Goal: Task Accomplishment & Management: Manage account settings

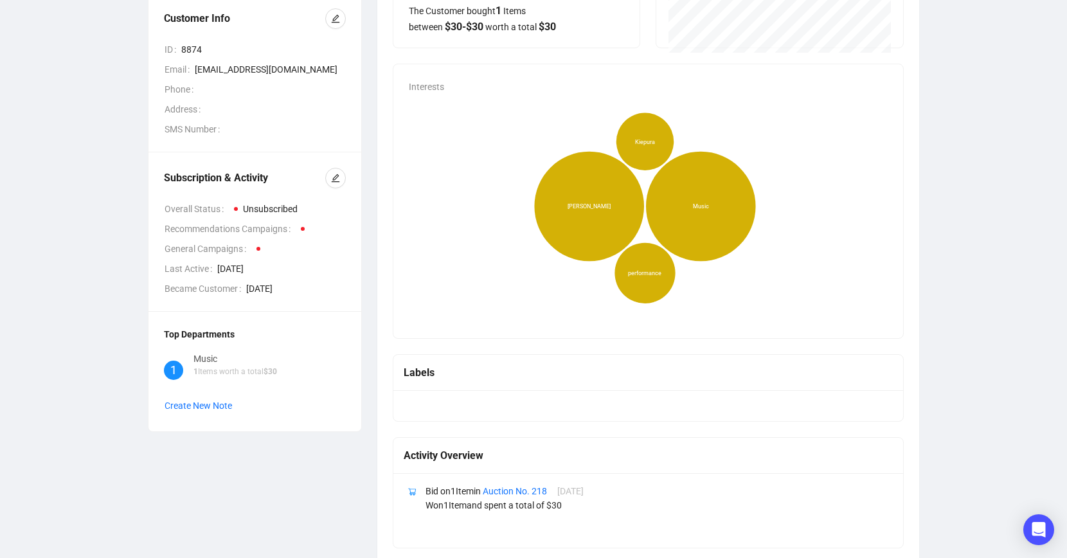
scroll to position [210, 0]
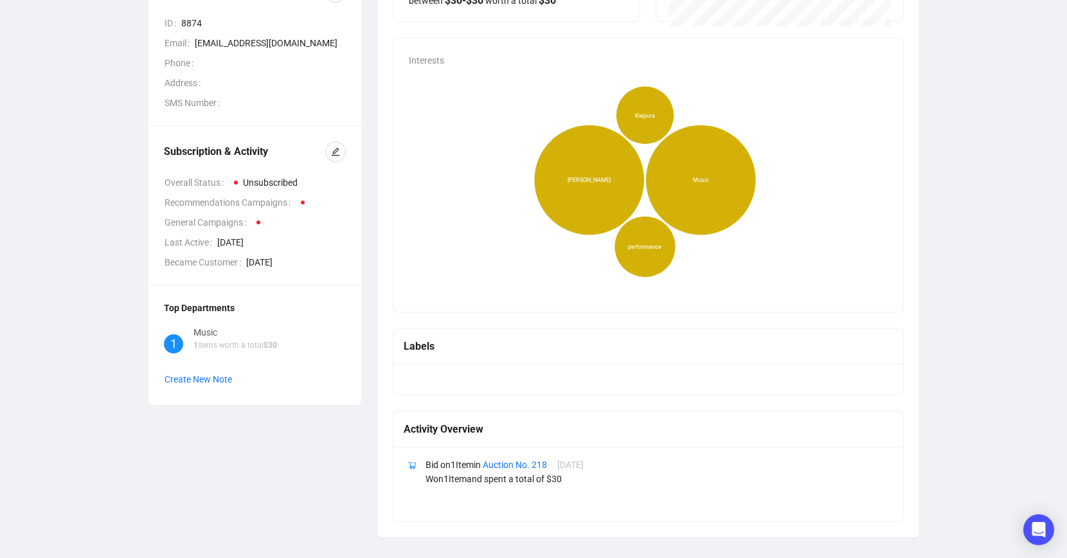
click at [482, 354] on div "Labels" at bounding box center [648, 346] width 489 height 16
click at [433, 381] on div at bounding box center [648, 379] width 510 height 31
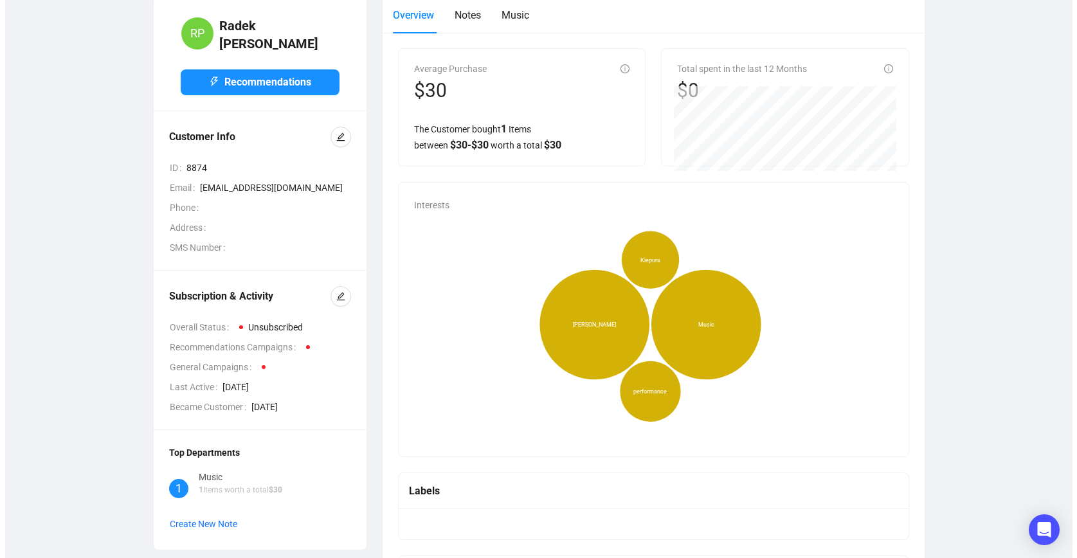
scroll to position [0, 0]
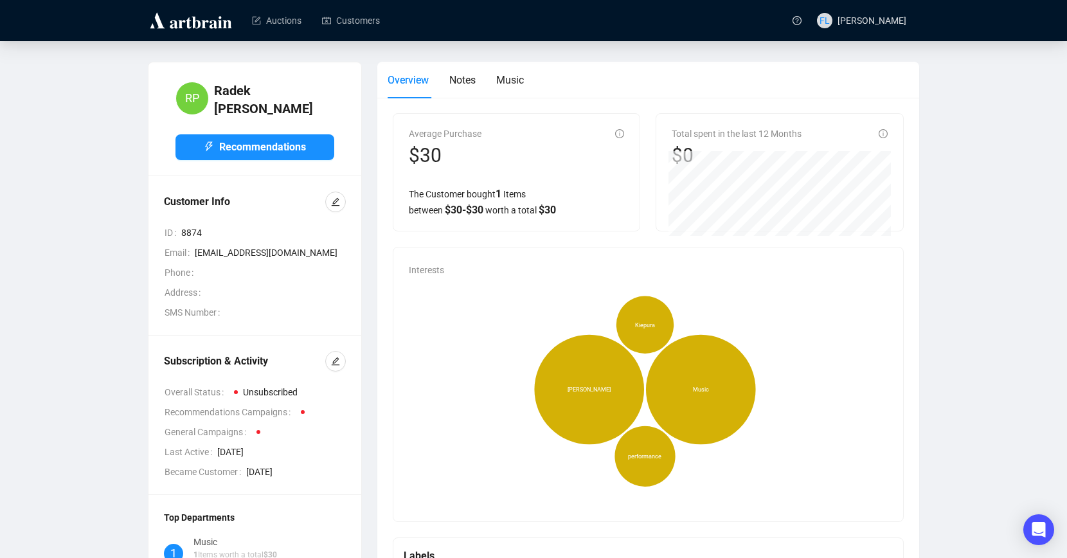
click at [237, 390] on span at bounding box center [236, 392] width 4 height 4
click at [305, 410] on span at bounding box center [303, 412] width 4 height 4
click at [334, 357] on icon "edit" at bounding box center [335, 361] width 9 height 9
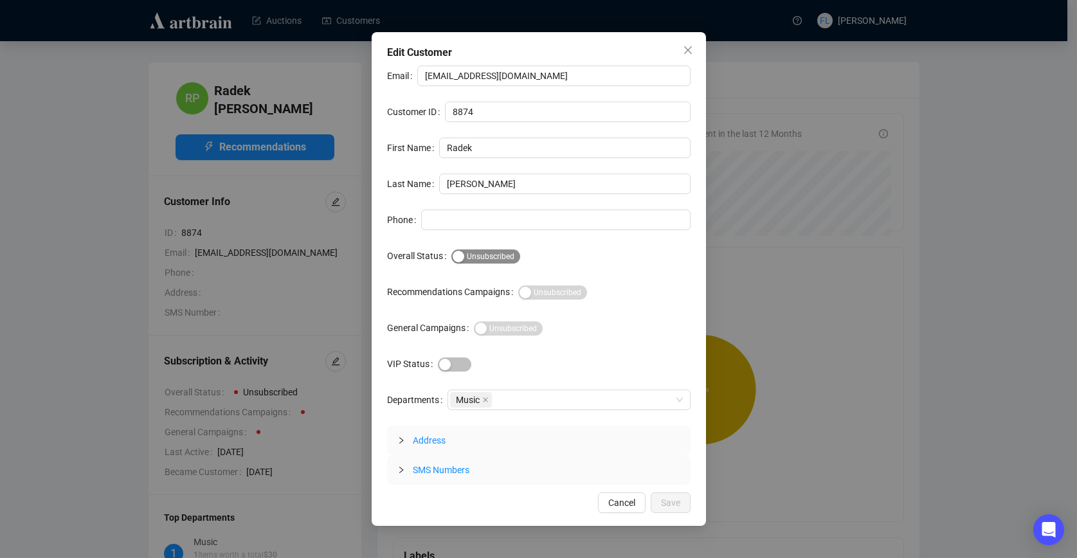
click at [462, 257] on div "button" at bounding box center [459, 257] width 12 height 12
click at [545, 399] on div "Music" at bounding box center [562, 400] width 224 height 18
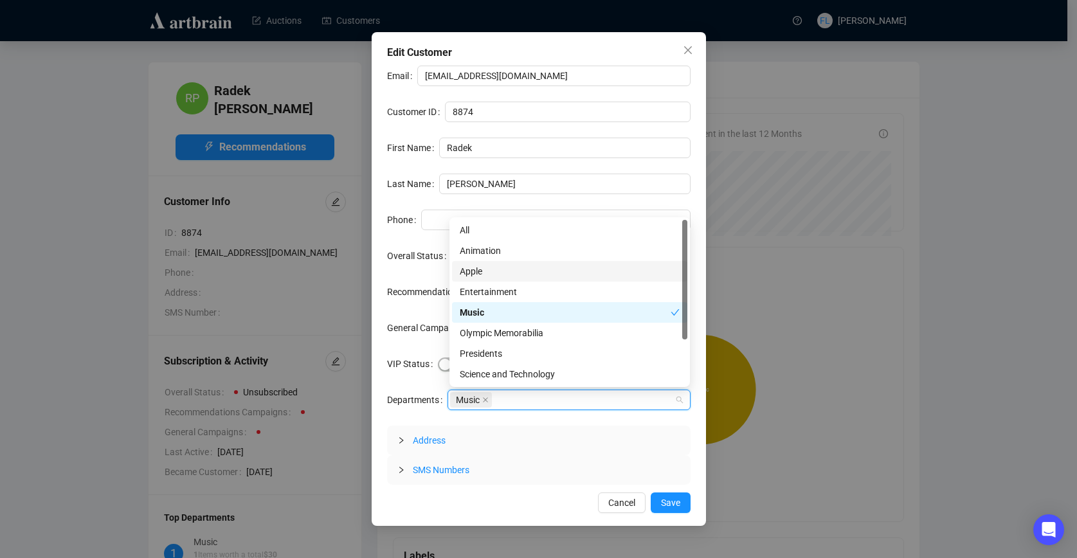
click at [685, 257] on div at bounding box center [684, 280] width 5 height 120
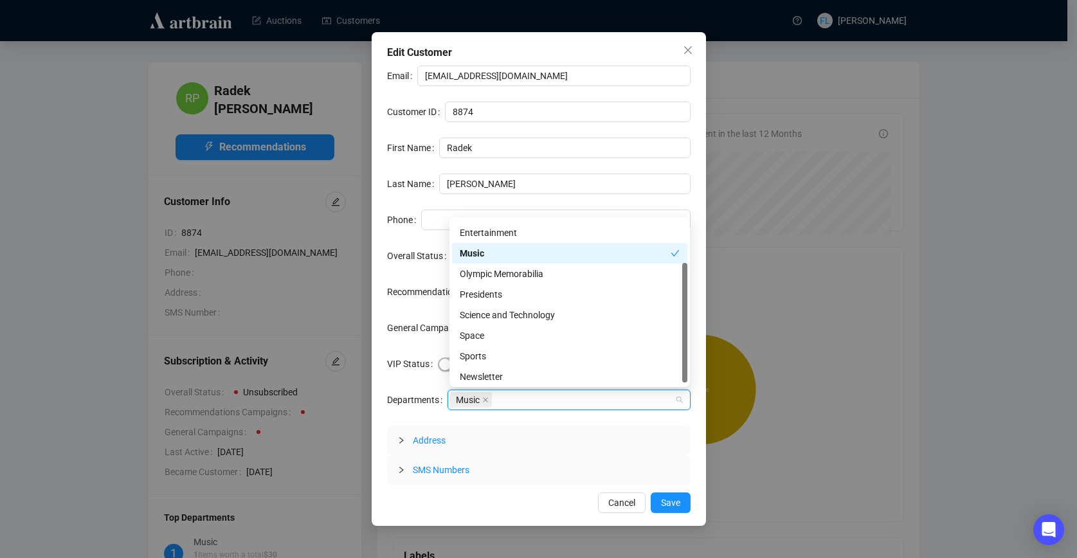
scroll to position [62, 0]
drag, startPoint x: 684, startPoint y: 229, endPoint x: 683, endPoint y: 287, distance: 58.5
click at [683, 287] on div at bounding box center [684, 325] width 5 height 120
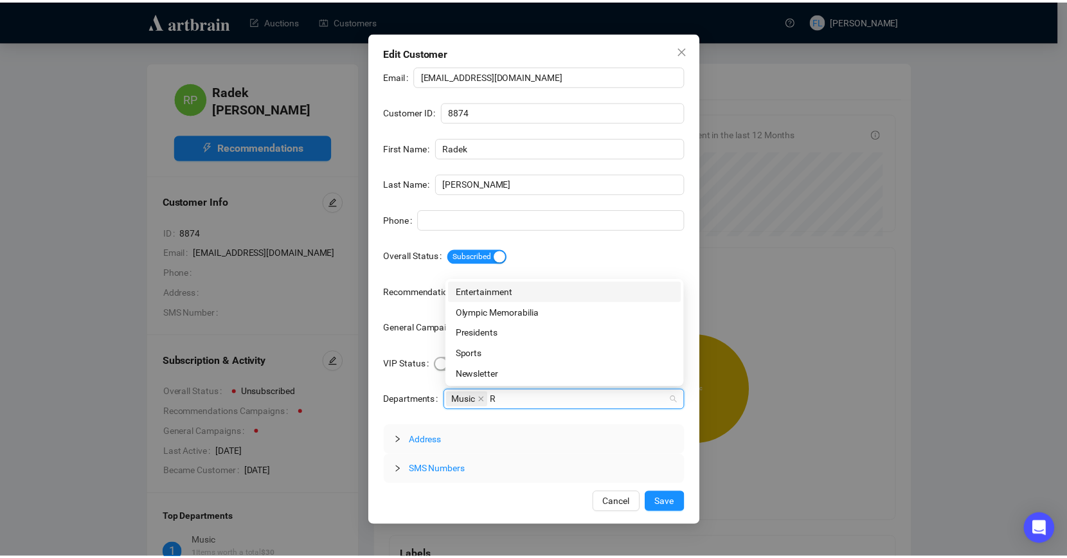
scroll to position [0, 0]
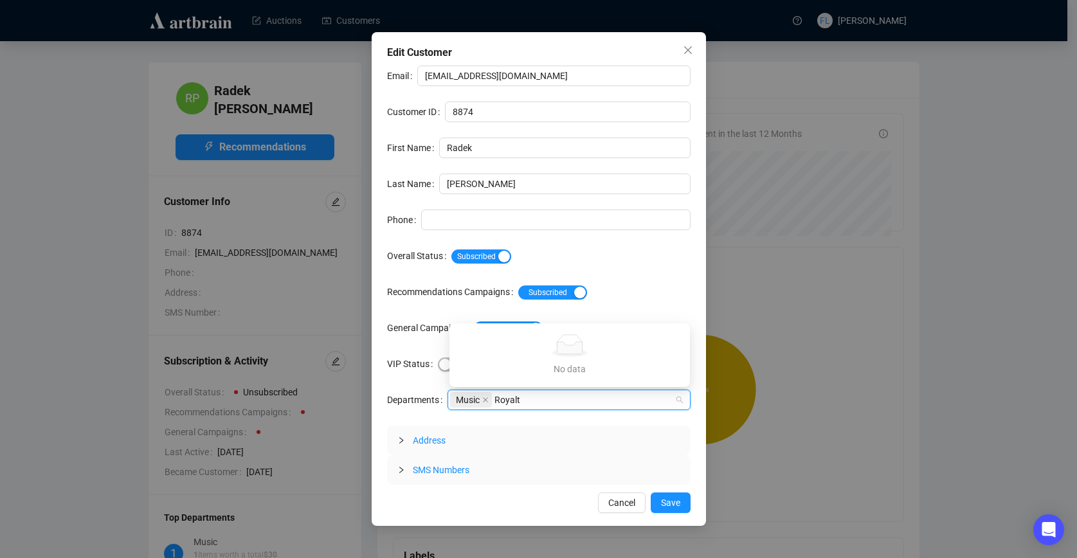
type input "Royalty"
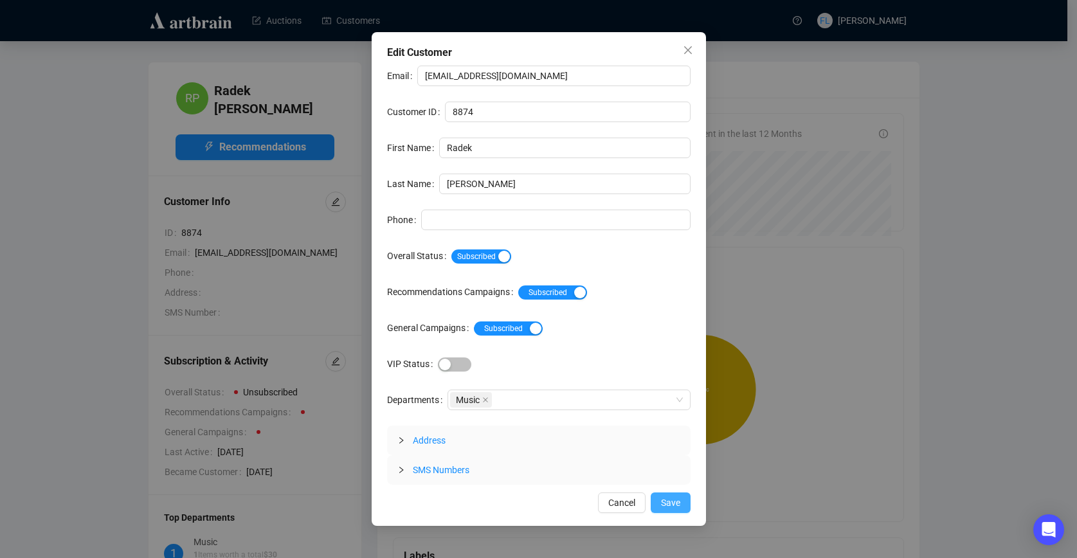
click at [667, 498] on span "Save" at bounding box center [670, 503] width 19 height 14
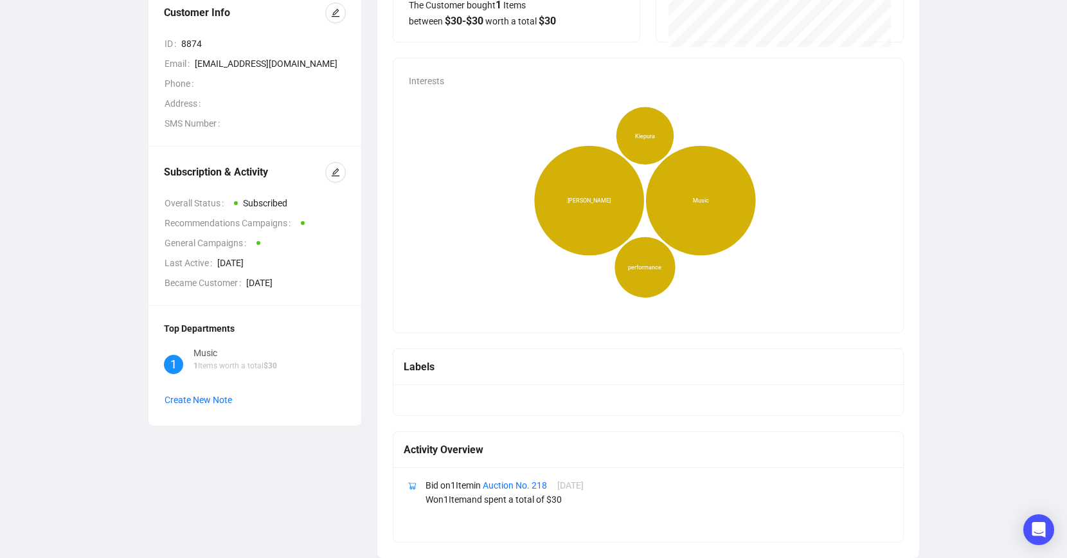
scroll to position [190, 0]
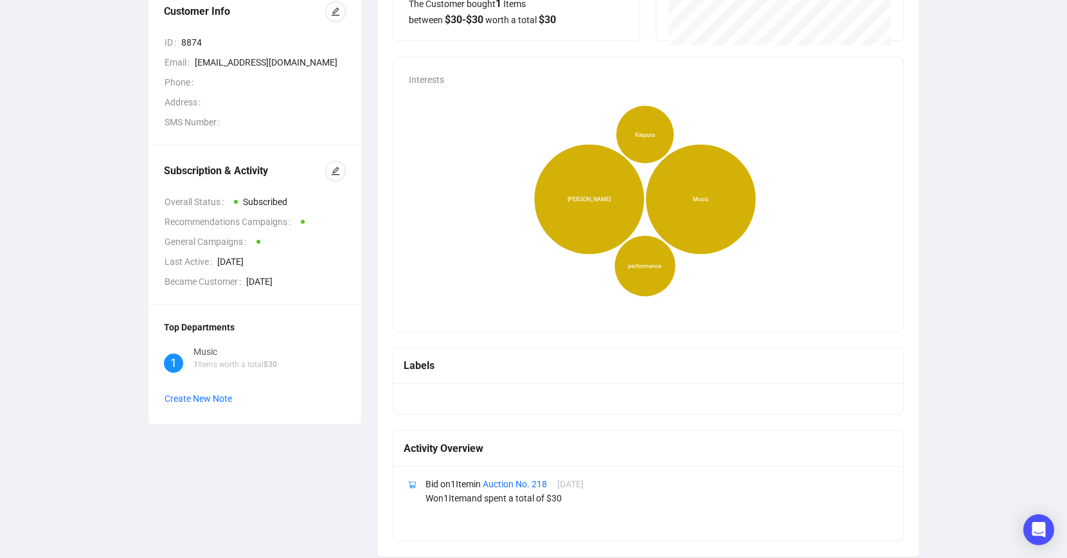
click at [438, 398] on div at bounding box center [648, 398] width 510 height 31
click at [480, 364] on div "Labels" at bounding box center [648, 365] width 489 height 16
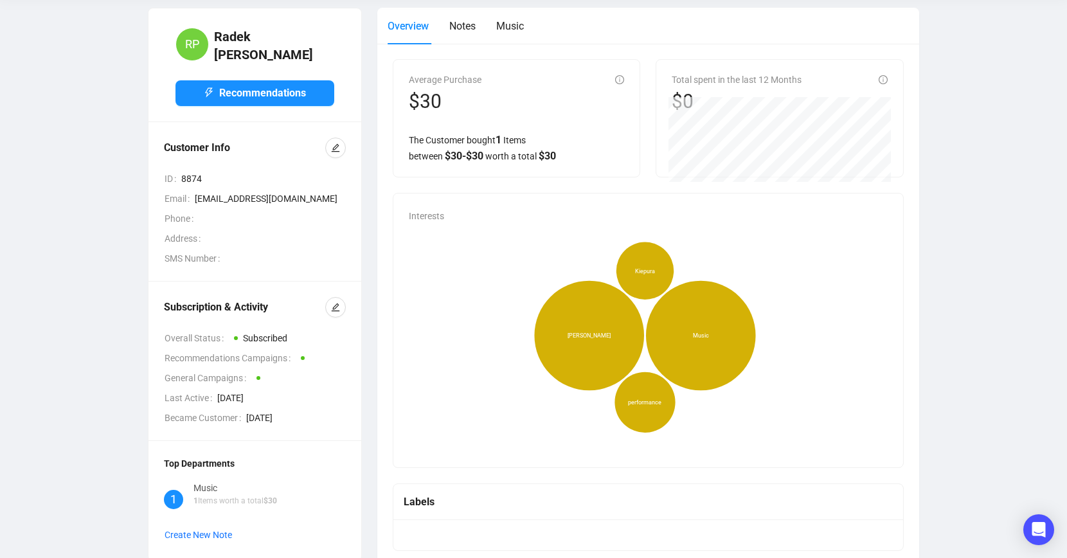
scroll to position [7, 0]
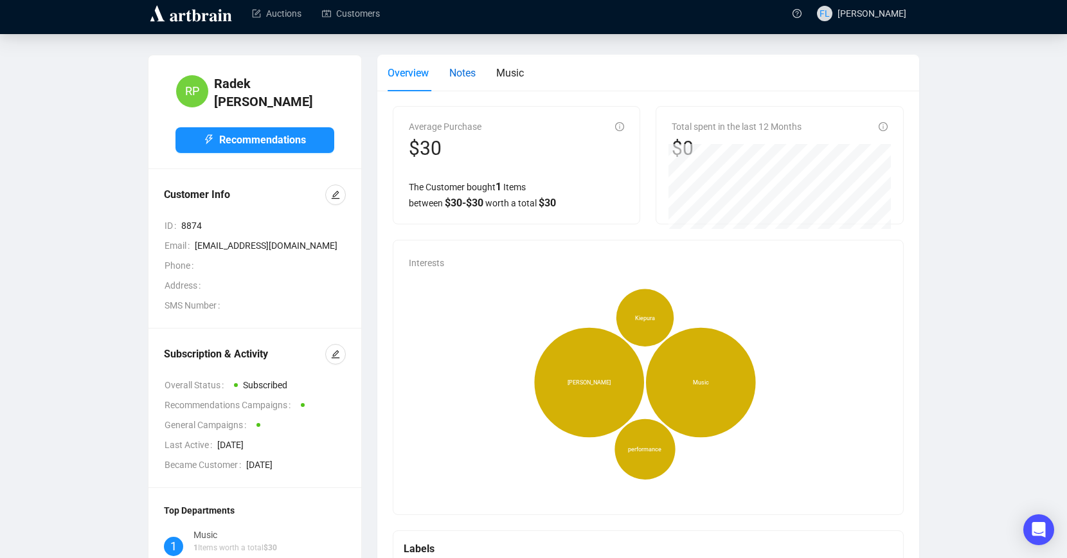
click at [460, 75] on span "Notes" at bounding box center [462, 73] width 26 height 12
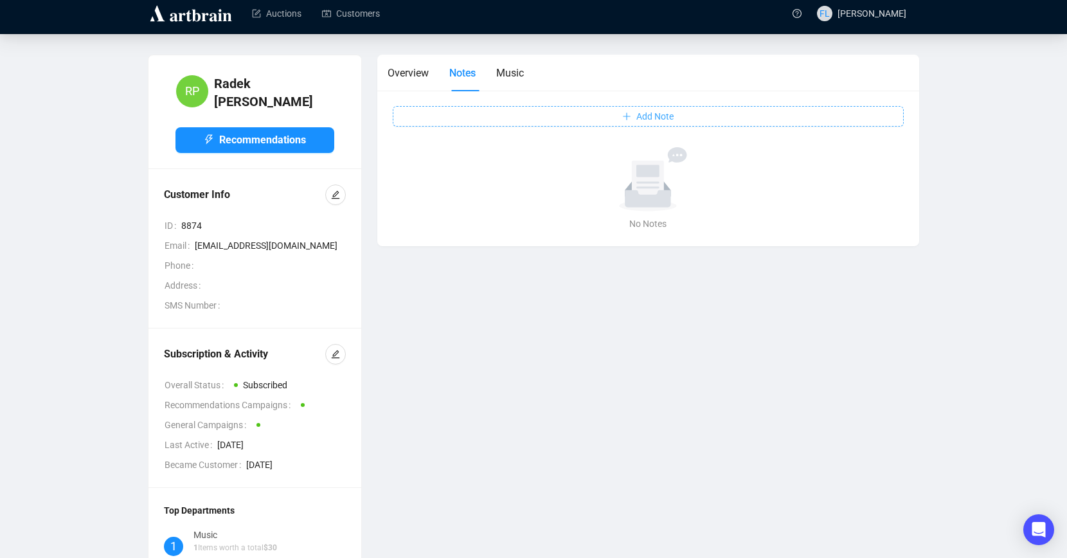
click at [638, 117] on span "Add Note" at bounding box center [654, 116] width 37 height 14
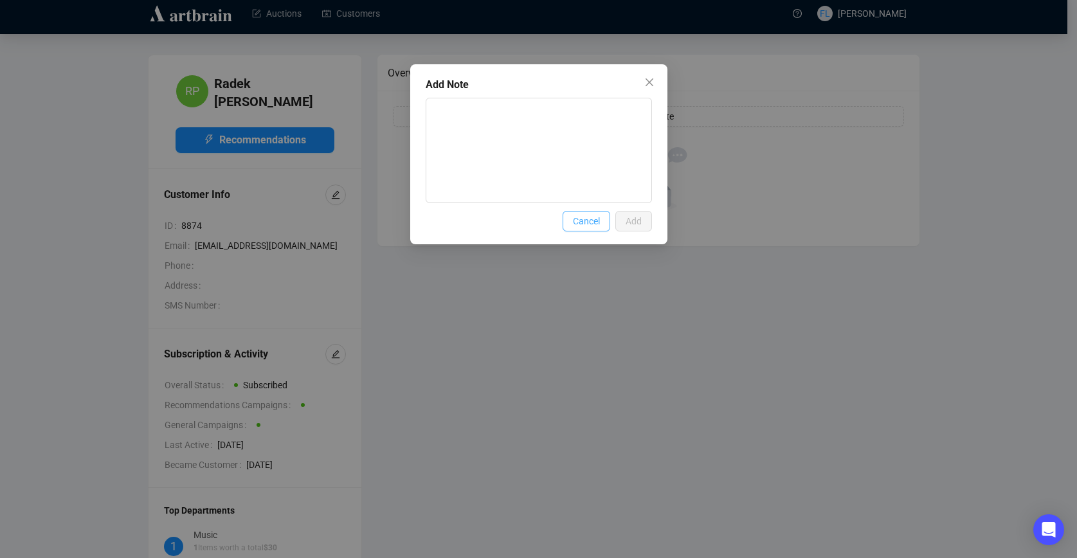
click at [579, 218] on span "Cancel" at bounding box center [586, 221] width 27 height 14
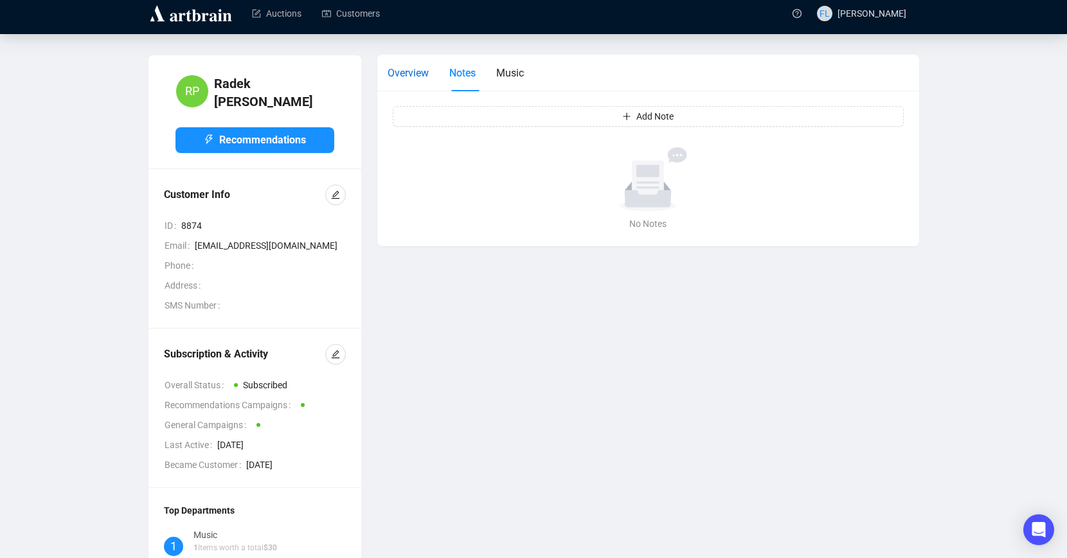
click at [422, 74] on span "Overview" at bounding box center [408, 73] width 41 height 12
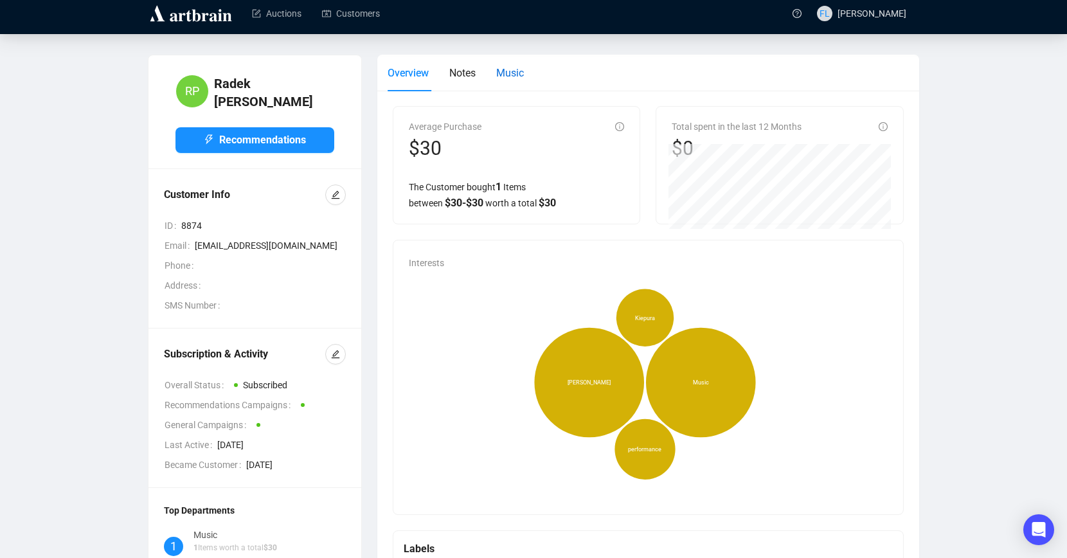
click at [514, 73] on span "Music" at bounding box center [510, 73] width 28 height 12
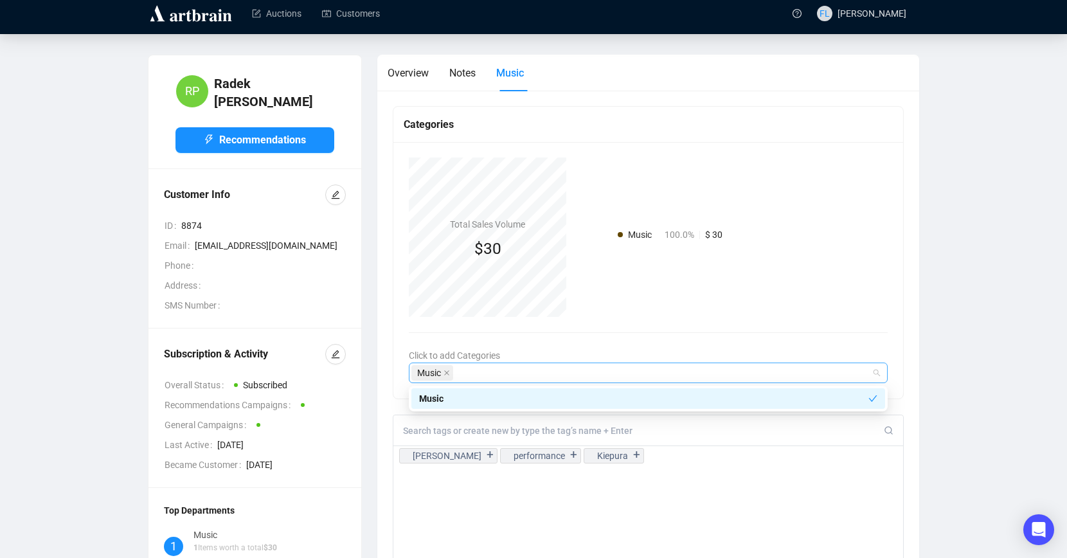
click at [876, 373] on div "Music" at bounding box center [648, 373] width 479 height 21
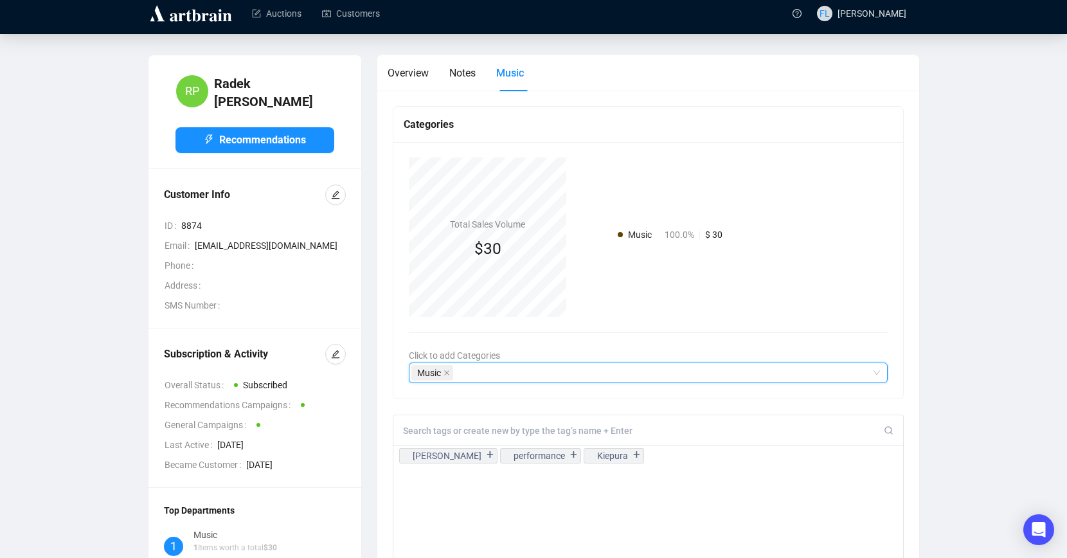
click at [876, 373] on div "Music" at bounding box center [648, 373] width 479 height 21
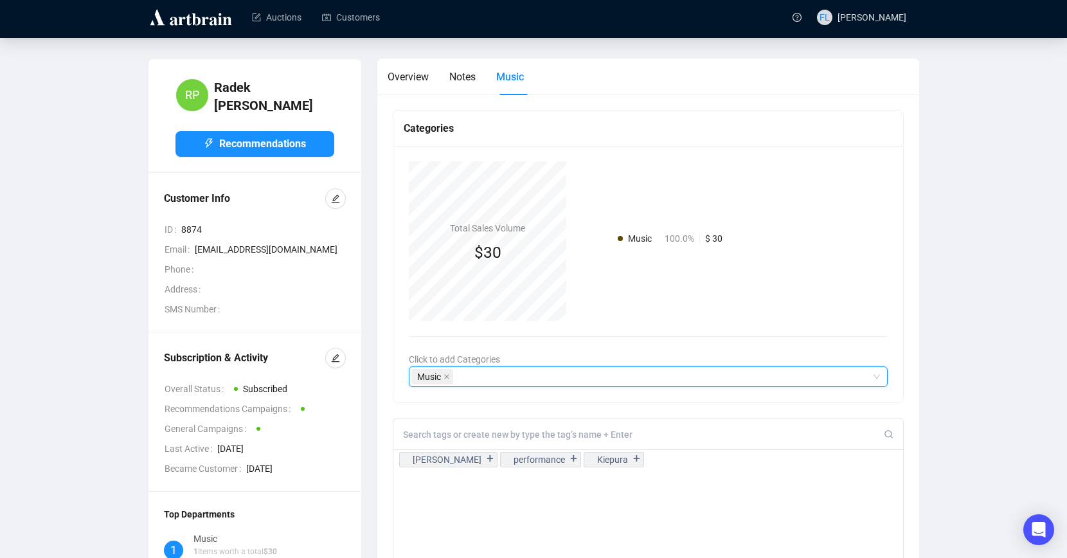
scroll to position [0, 0]
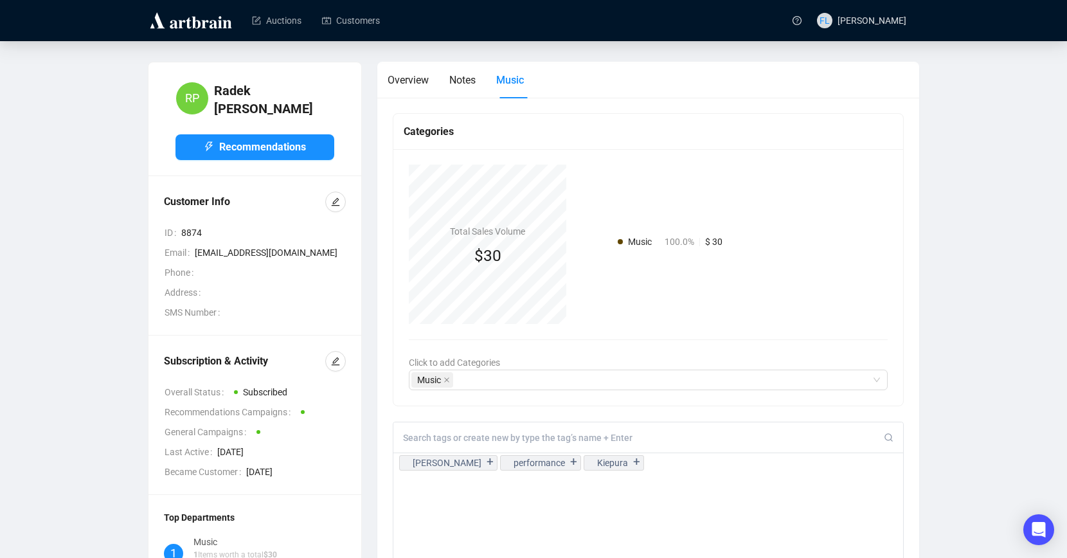
click at [519, 81] on span "Music" at bounding box center [510, 80] width 28 height 12
click at [465, 81] on span "Notes" at bounding box center [462, 80] width 26 height 12
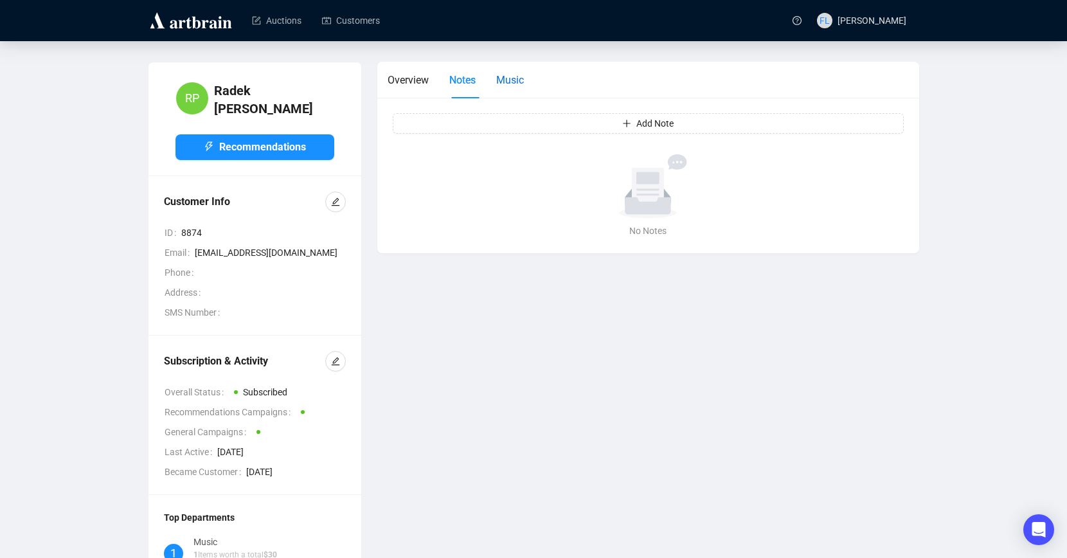
click at [519, 82] on span "Music" at bounding box center [510, 80] width 28 height 12
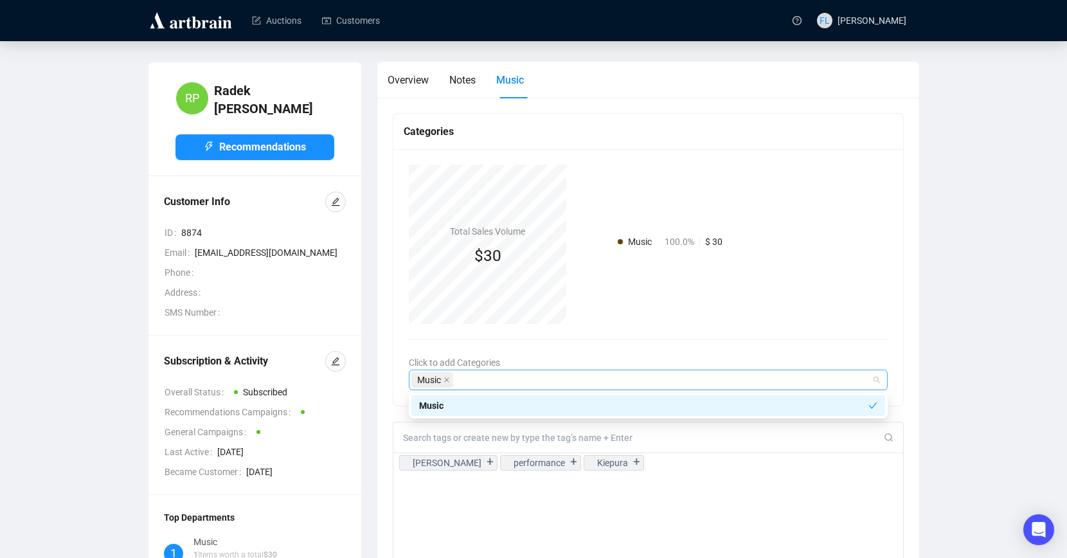
click at [480, 380] on div "Music" at bounding box center [641, 380] width 460 height 18
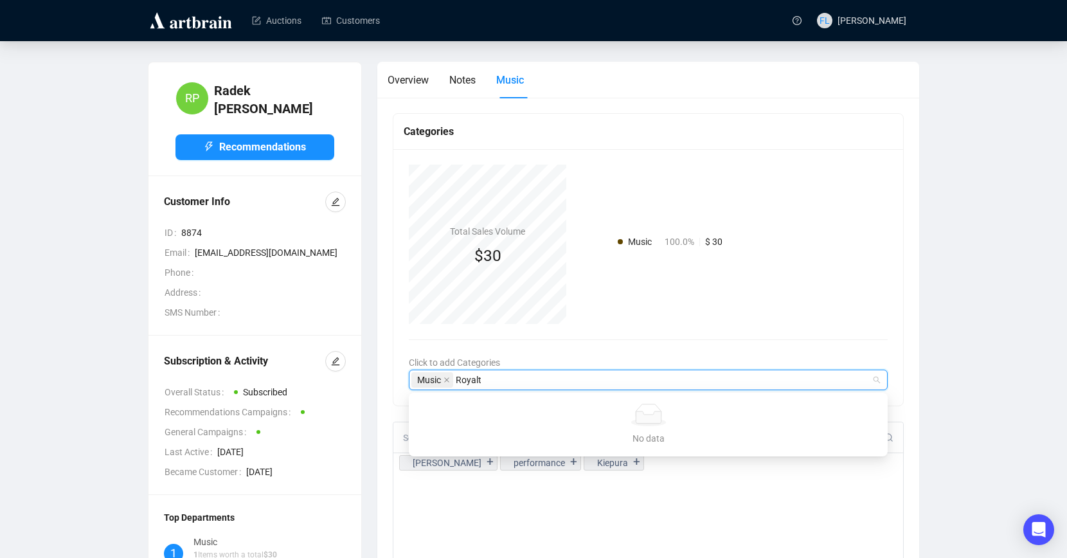
type input "Royalty"
click at [631, 519] on div "[PERSON_NAME] + performance + Kiepura +" at bounding box center [648, 548] width 511 height 252
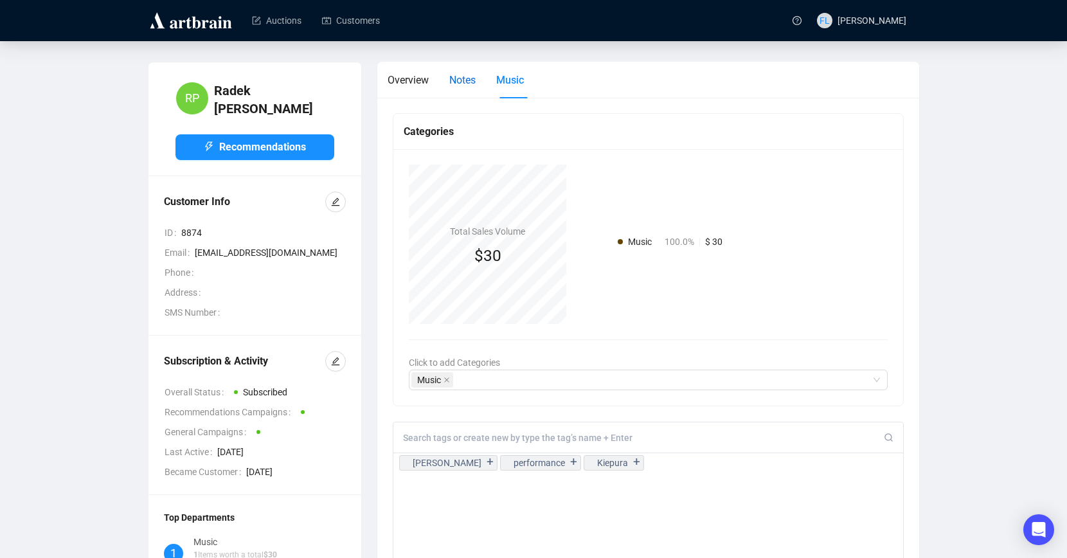
click at [469, 80] on span "Notes" at bounding box center [462, 80] width 26 height 12
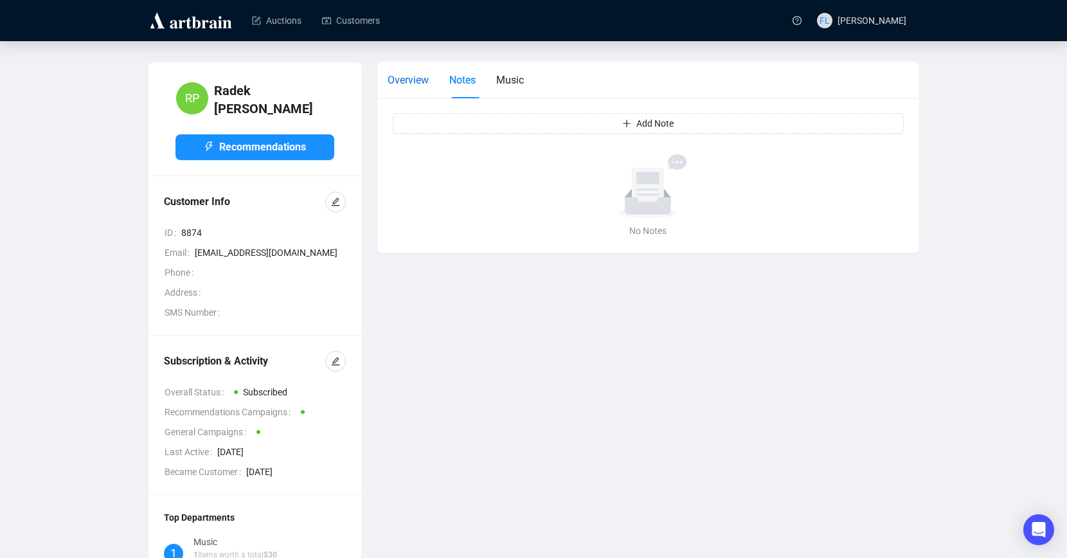
click at [406, 80] on span "Overview" at bounding box center [408, 80] width 41 height 12
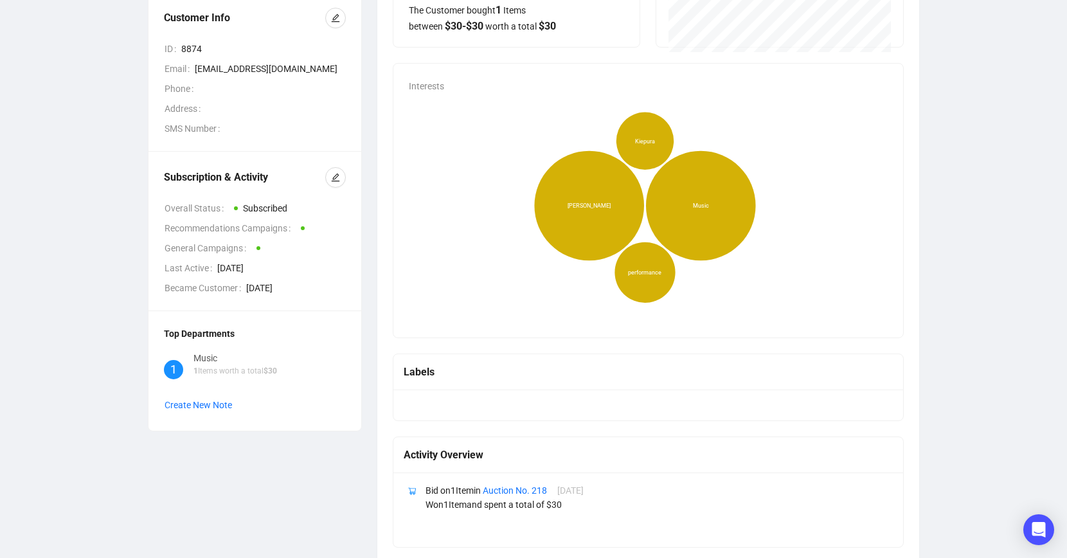
scroll to position [210, 0]
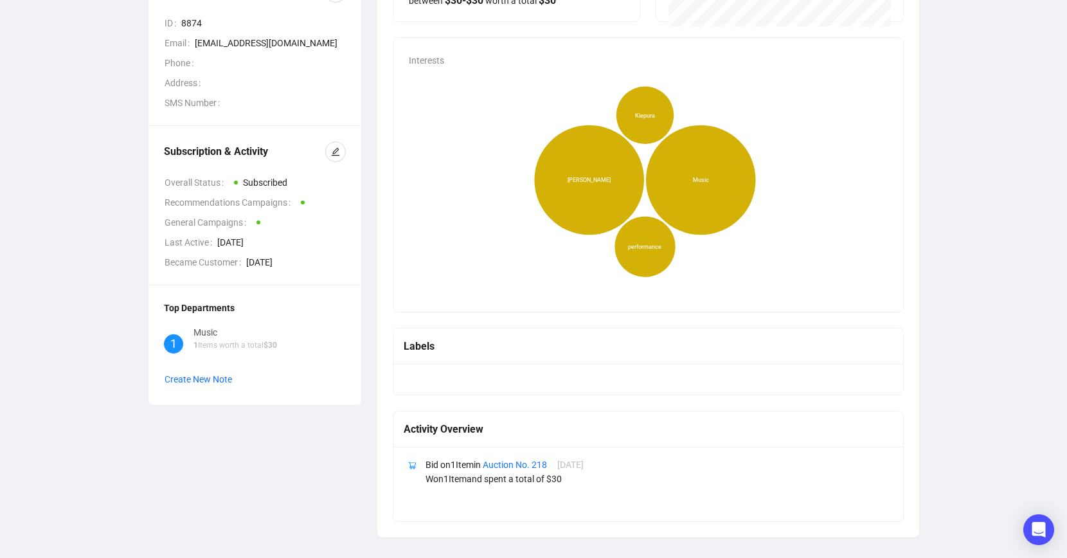
click at [629, 351] on div "Labels" at bounding box center [648, 346] width 489 height 16
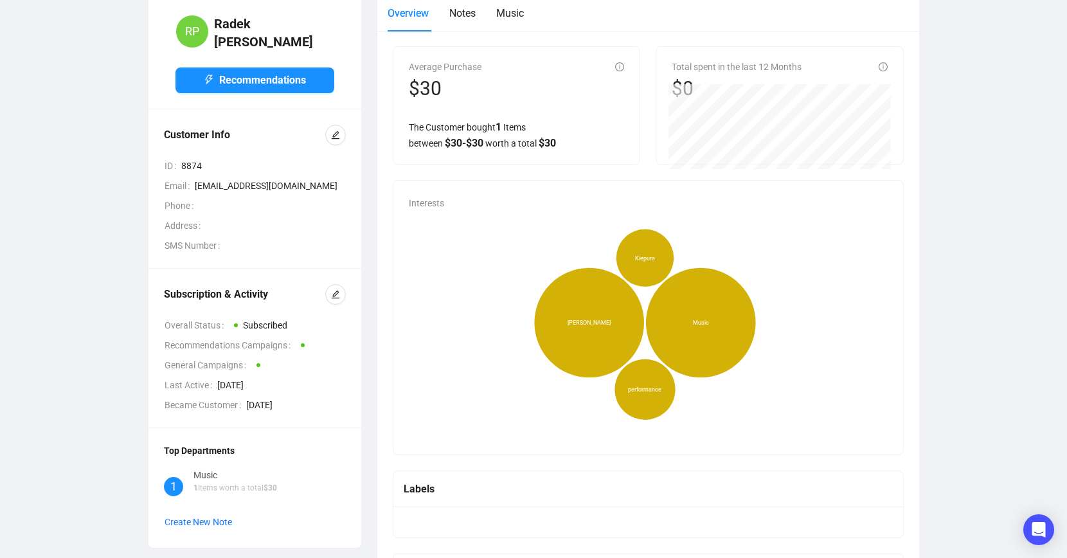
scroll to position [107, 0]
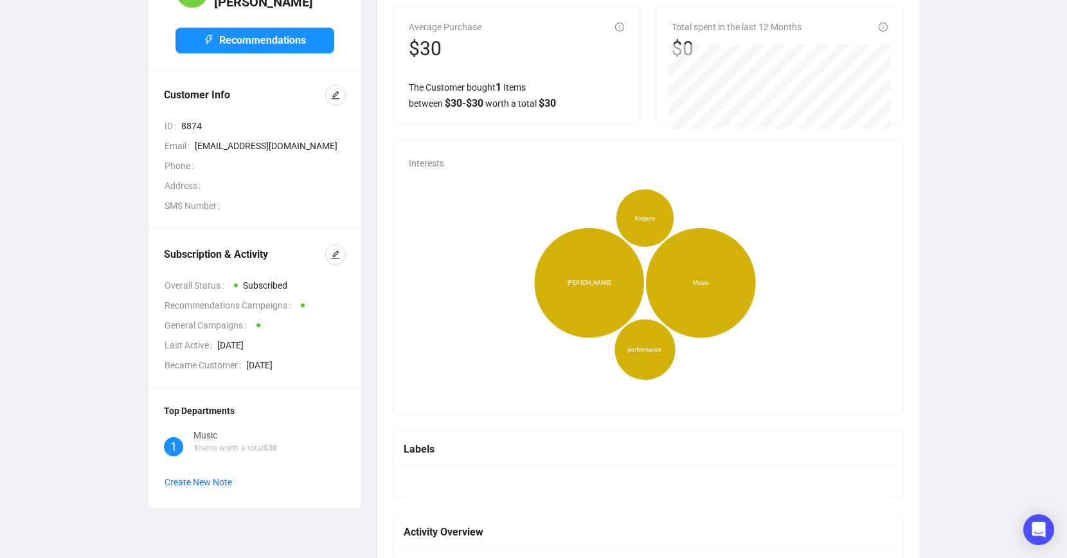
click at [491, 159] on div "Interests [PERSON_NAME] Music performance Kiepura" at bounding box center [648, 278] width 510 height 274
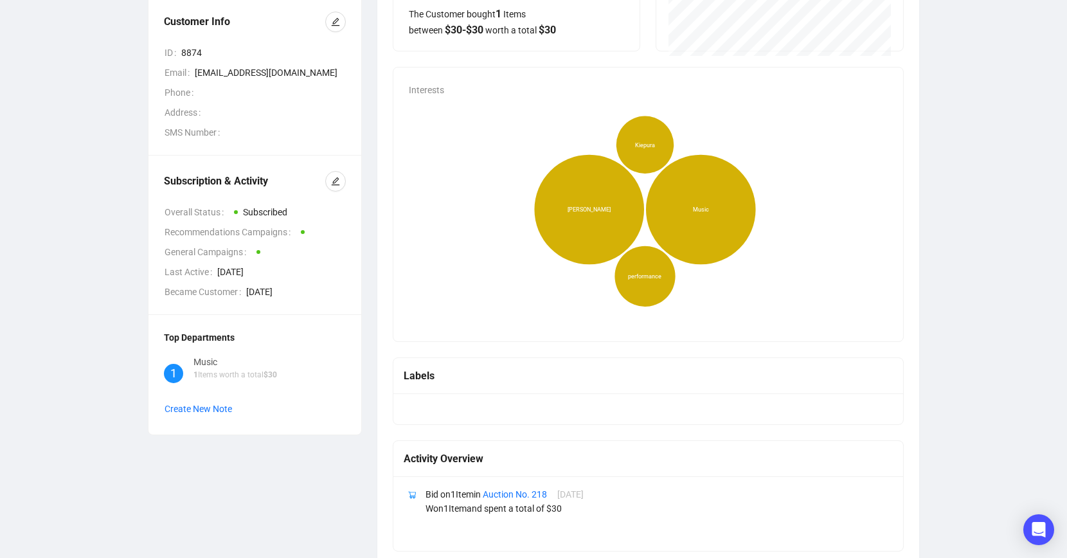
scroll to position [210, 0]
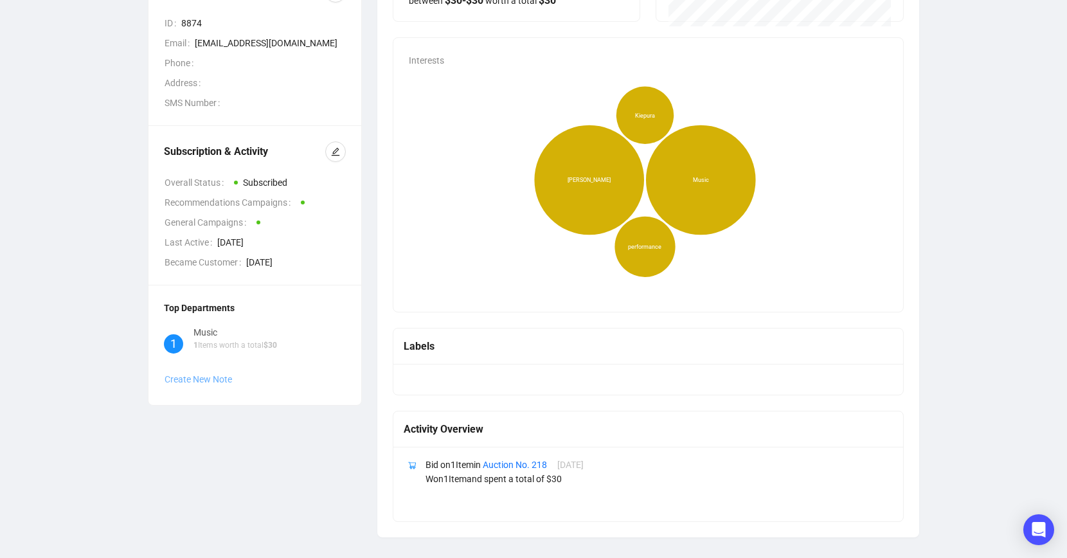
click at [207, 374] on span "Create New Note" at bounding box center [199, 379] width 68 height 10
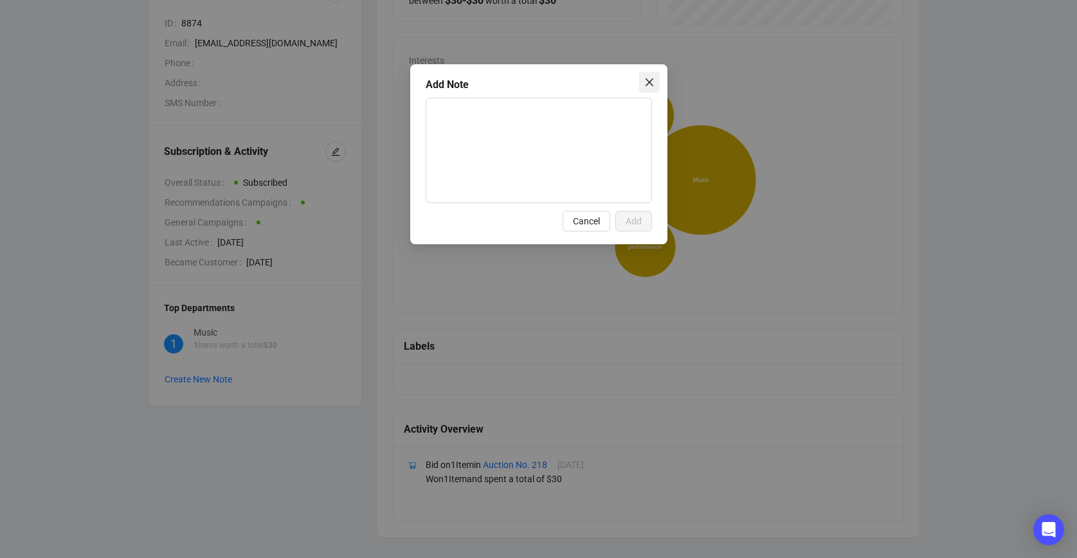
click at [650, 81] on icon "close" at bounding box center [649, 82] width 8 height 8
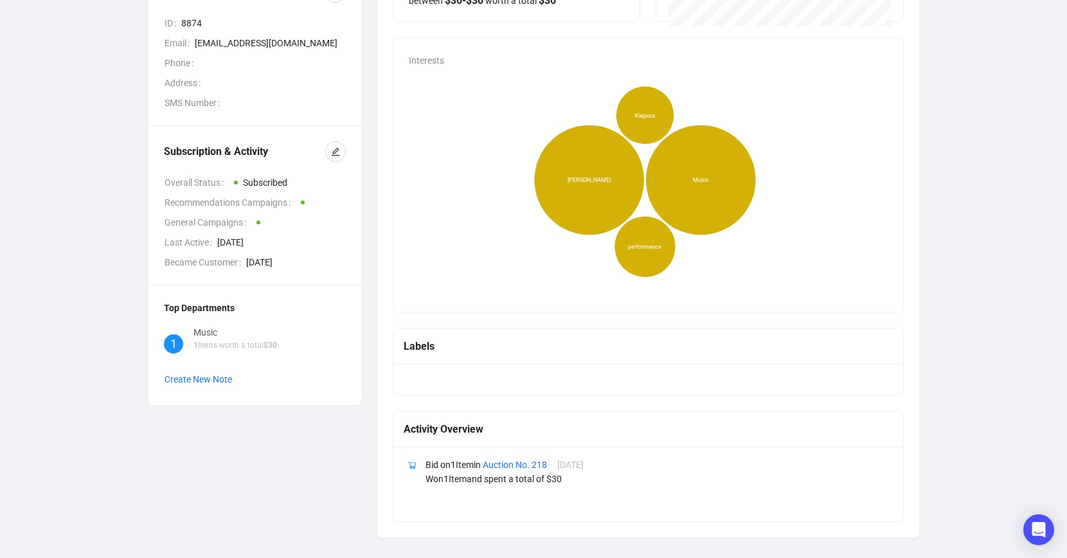
click at [426, 344] on div "Labels" at bounding box center [648, 346] width 489 height 16
click at [478, 352] on div "Labels" at bounding box center [648, 346] width 489 height 16
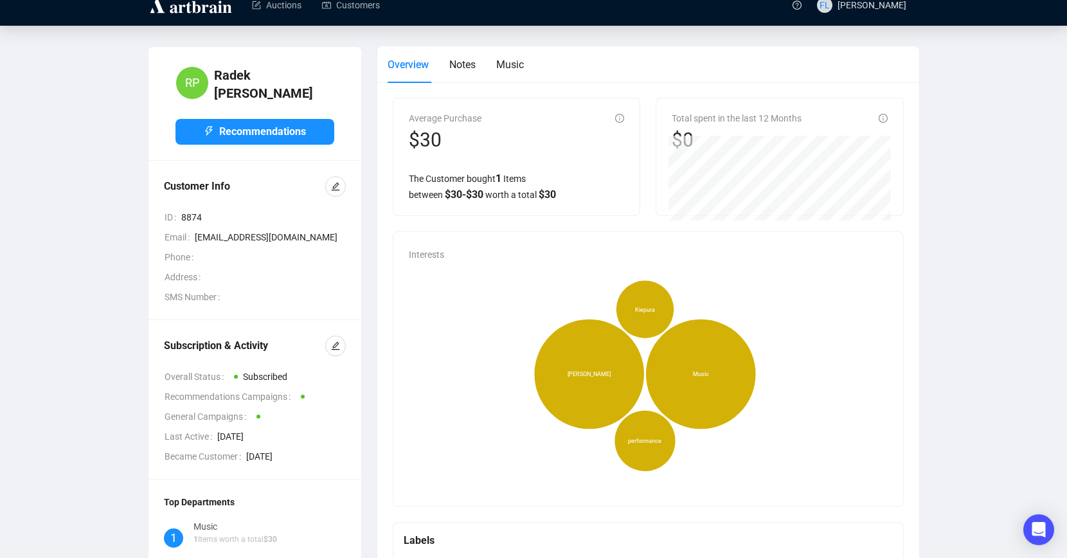
scroll to position [0, 0]
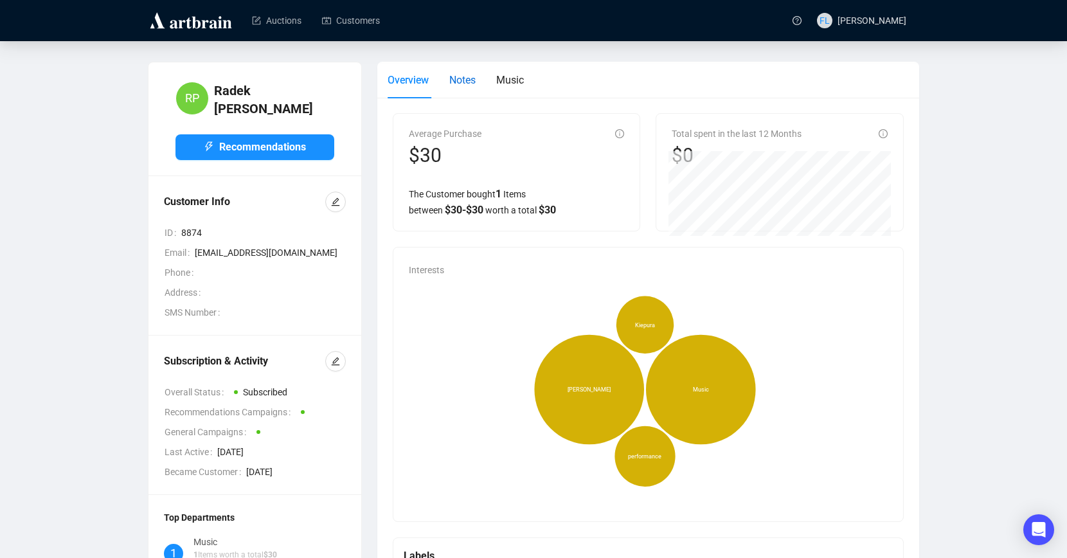
click at [469, 81] on span "Notes" at bounding box center [462, 80] width 26 height 12
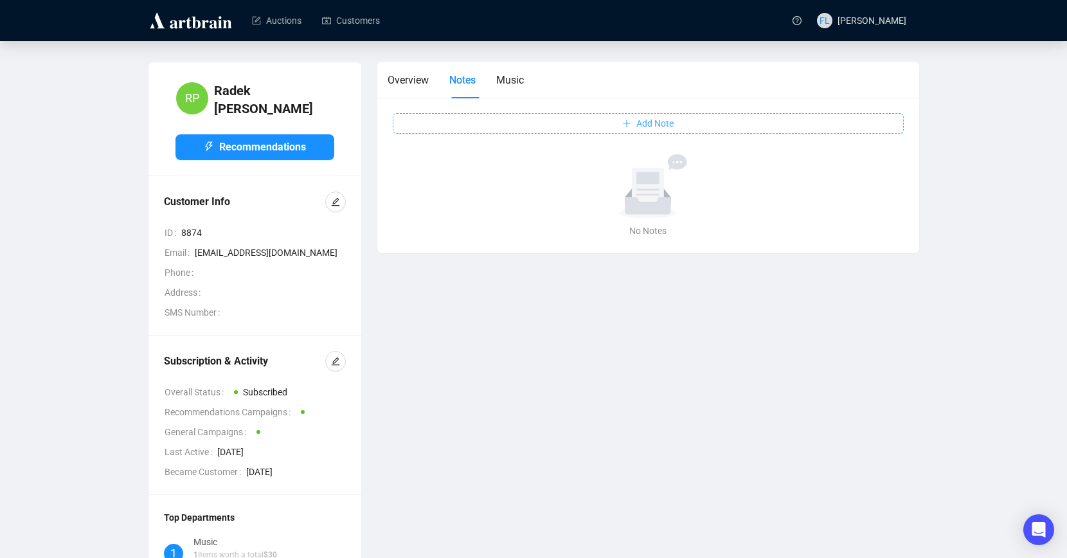
click at [640, 125] on span "Add Note" at bounding box center [654, 123] width 37 height 14
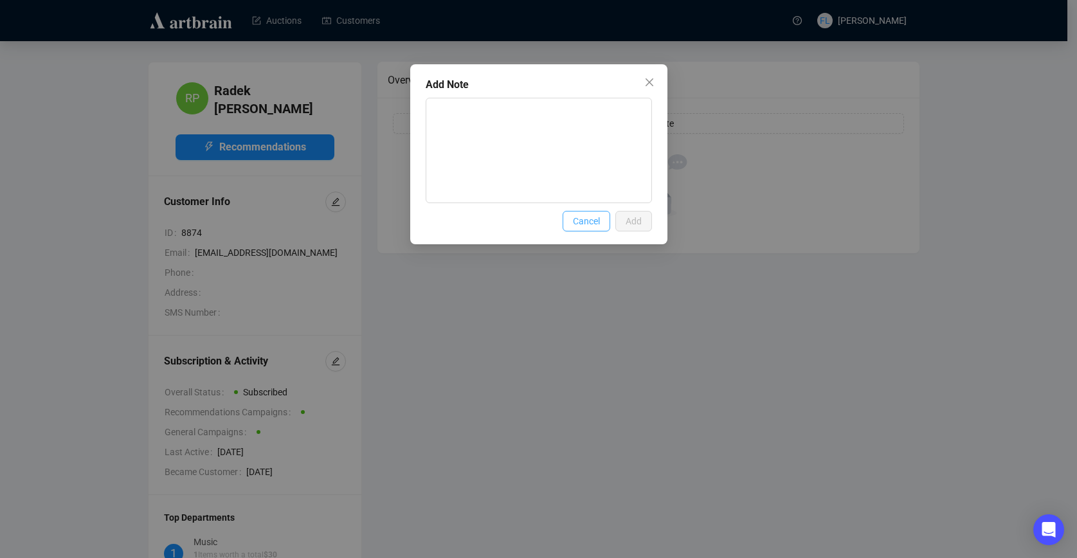
click at [585, 221] on span "Cancel" at bounding box center [586, 221] width 27 height 14
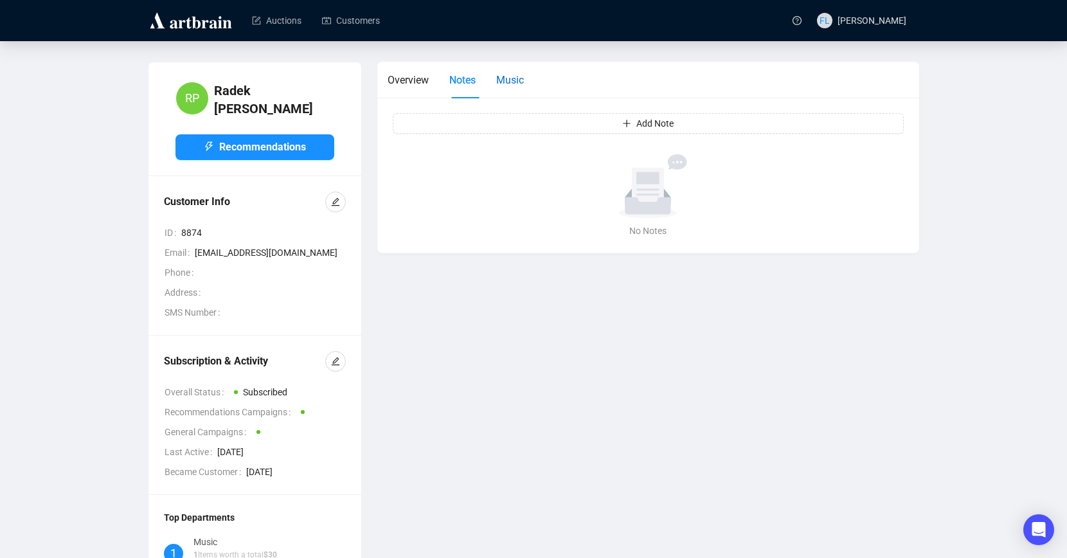
click at [515, 80] on span "Music" at bounding box center [510, 80] width 28 height 12
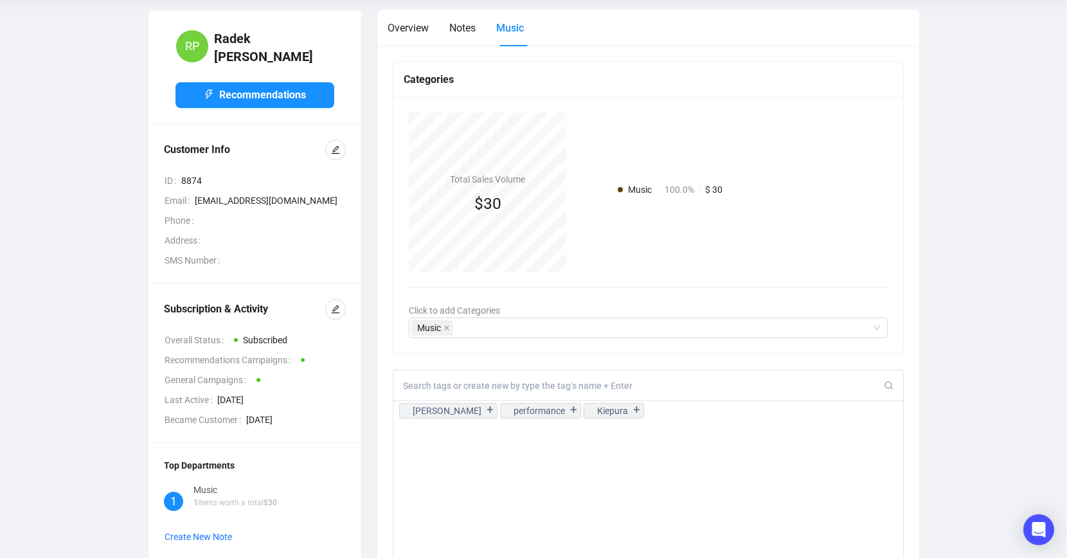
scroll to position [55, 0]
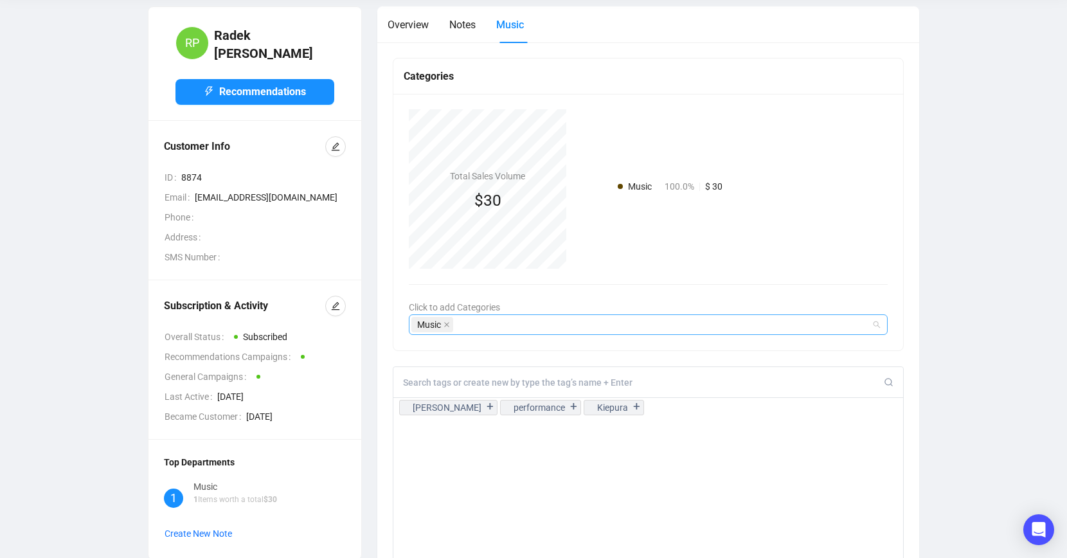
click at [878, 324] on div "Music" at bounding box center [648, 324] width 479 height 21
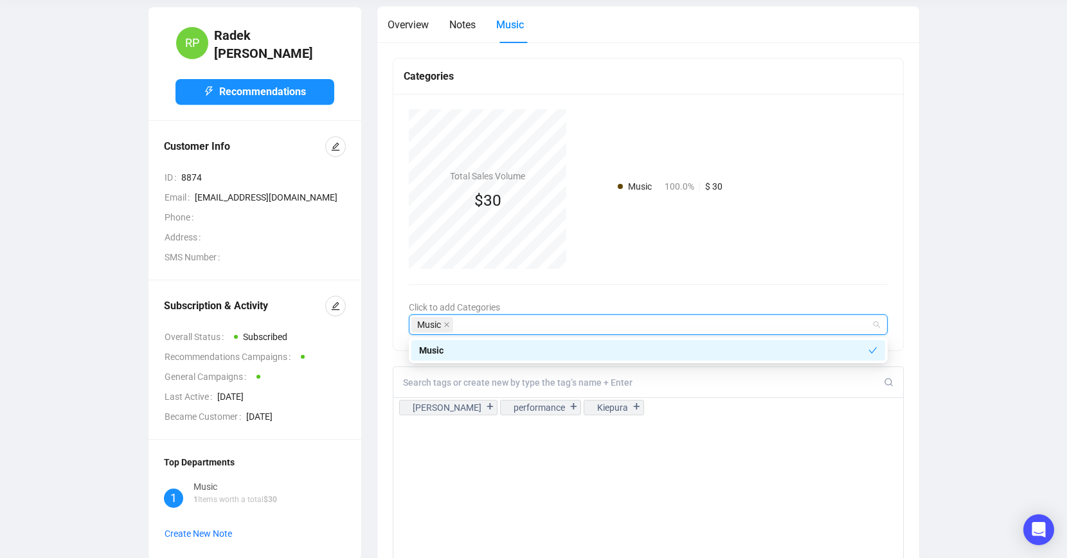
click at [538, 320] on div "Music" at bounding box center [641, 325] width 460 height 18
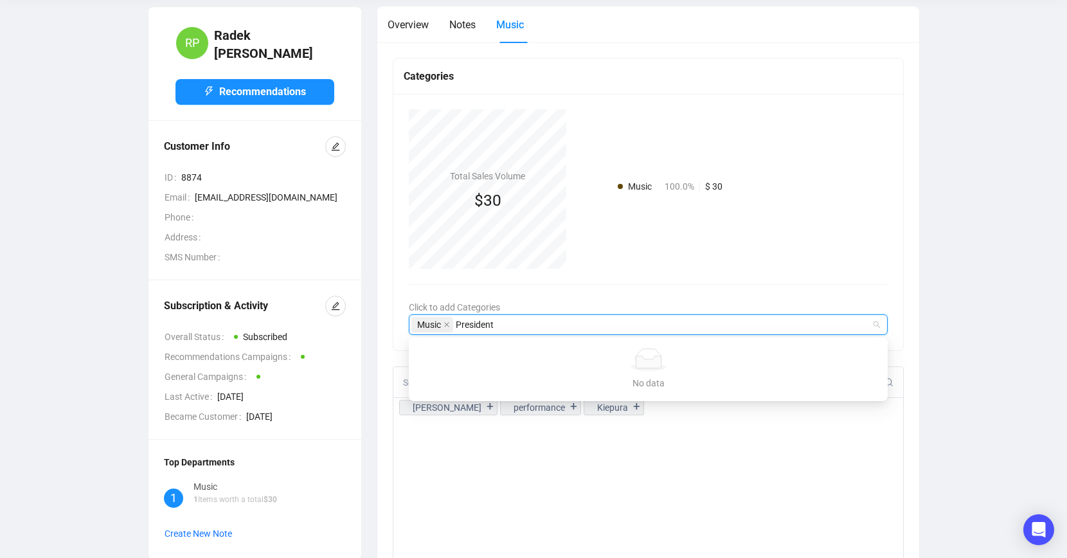
type input "Presidents"
click at [584, 499] on div "[PERSON_NAME] + performance + Kiepura +" at bounding box center [648, 492] width 511 height 252
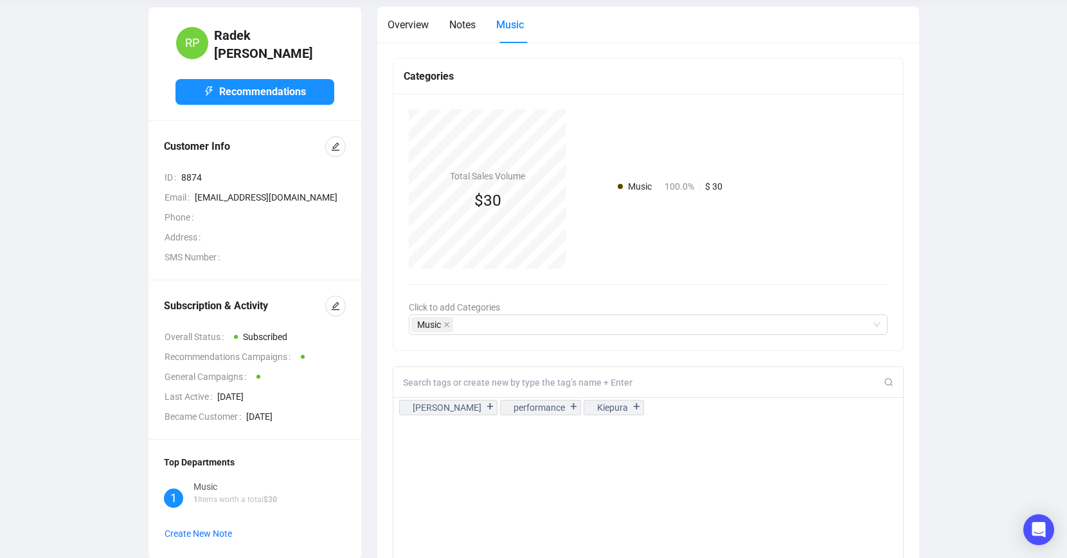
click at [434, 305] on span "Click to add Categories" at bounding box center [454, 307] width 91 height 10
click at [188, 528] on span "Create New Note" at bounding box center [199, 533] width 68 height 10
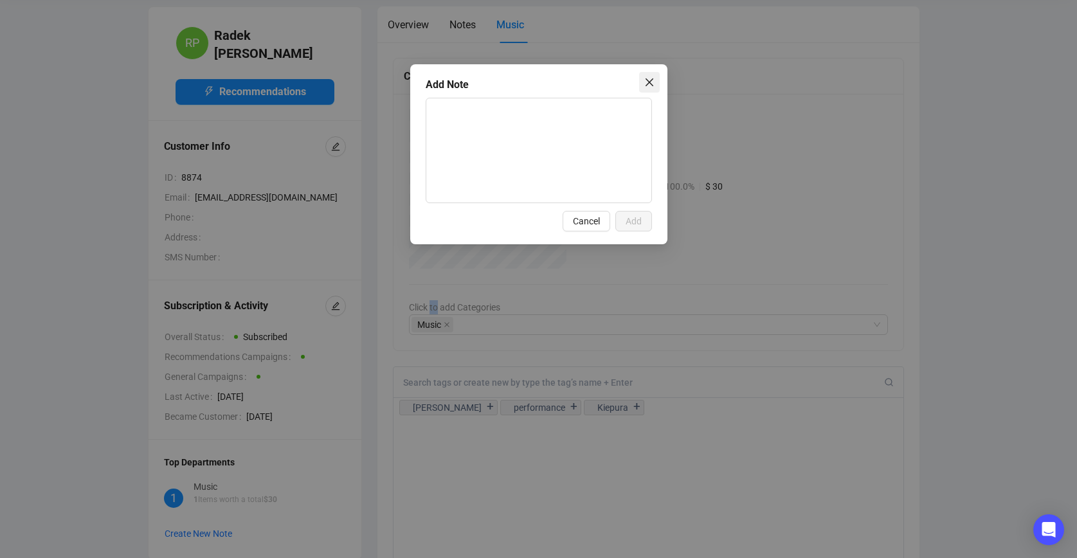
click at [653, 83] on icon "close" at bounding box center [649, 82] width 10 height 10
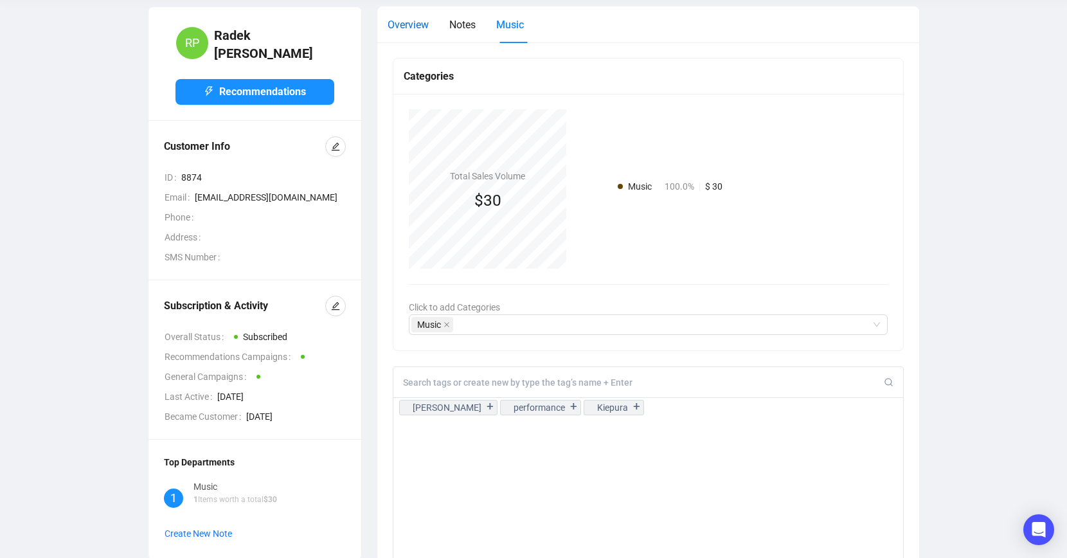
click at [411, 28] on span "Overview" at bounding box center [408, 25] width 41 height 12
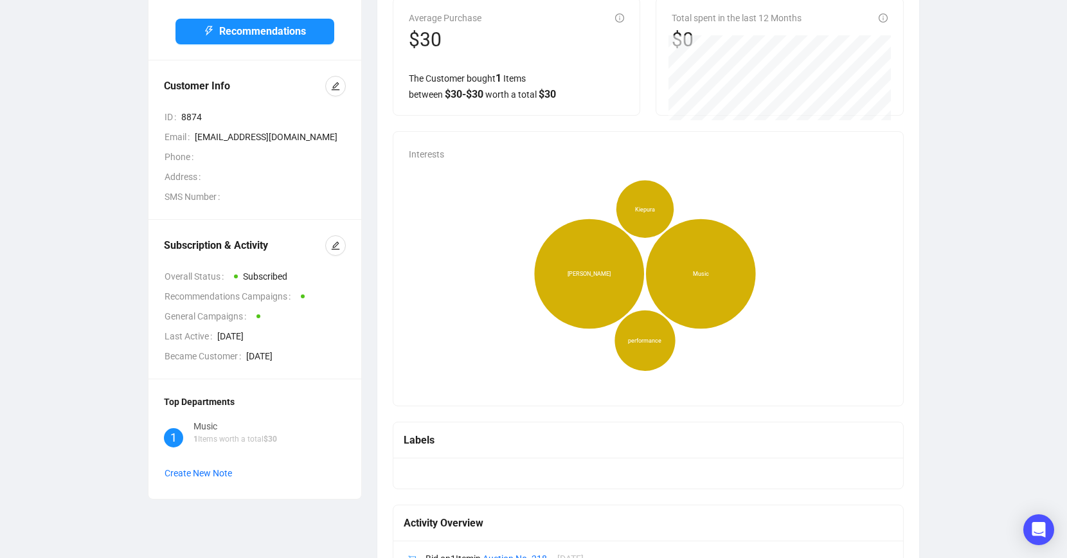
scroll to position [151, 0]
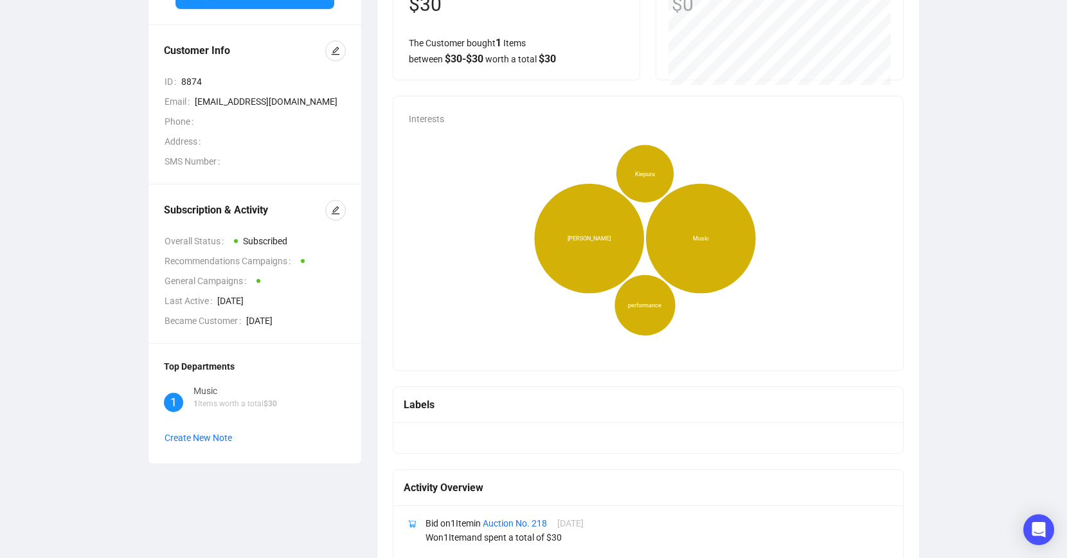
click at [503, 401] on div "Labels" at bounding box center [648, 405] width 489 height 16
click at [444, 406] on div "Labels" at bounding box center [648, 405] width 489 height 16
click at [424, 406] on div "Labels" at bounding box center [648, 405] width 489 height 16
click at [422, 440] on div at bounding box center [648, 437] width 510 height 31
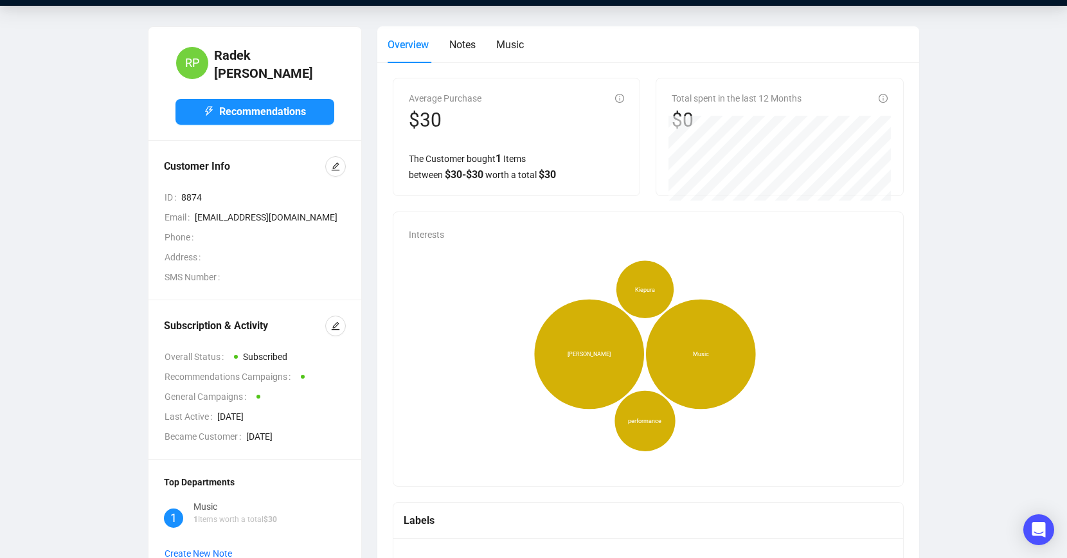
scroll to position [0, 0]
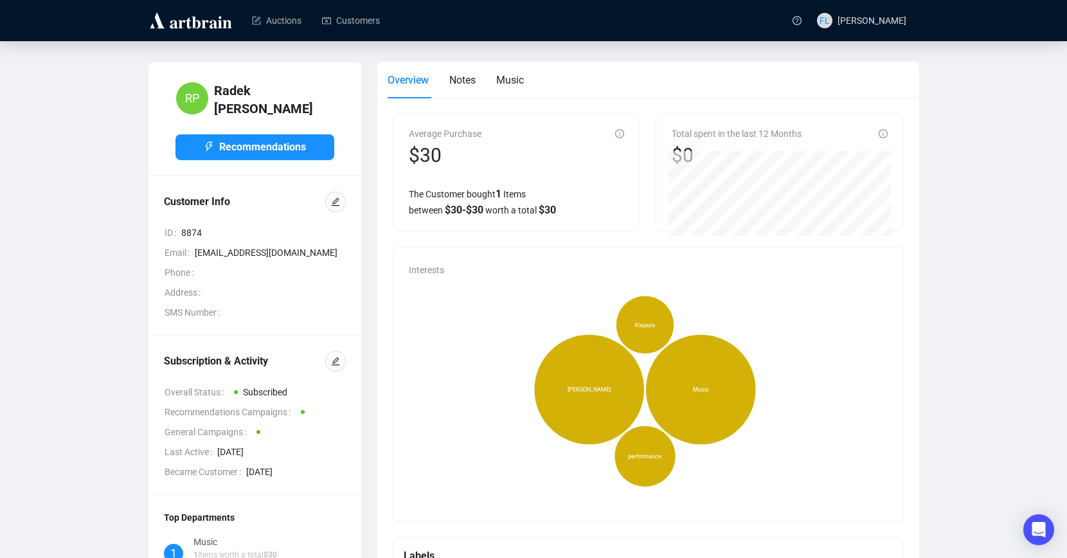
click at [453, 274] on div "Interests [PERSON_NAME] Music performance Kiepura" at bounding box center [648, 385] width 510 height 274
click at [435, 271] on span "Interests" at bounding box center [426, 270] width 35 height 10
click at [682, 292] on icon "[PERSON_NAME] Music performance Kiepura" at bounding box center [645, 389] width 473 height 225
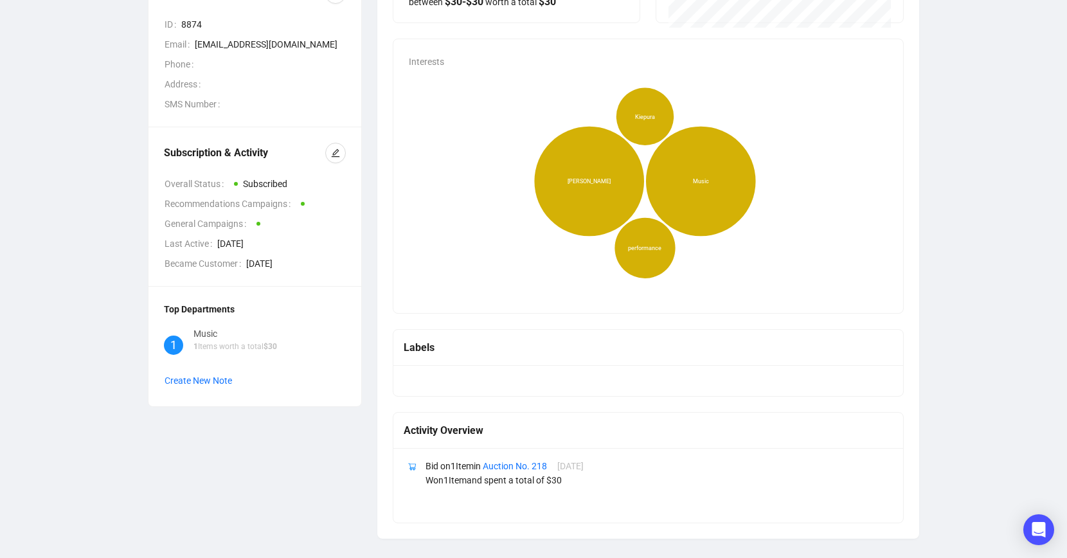
scroll to position [210, 0]
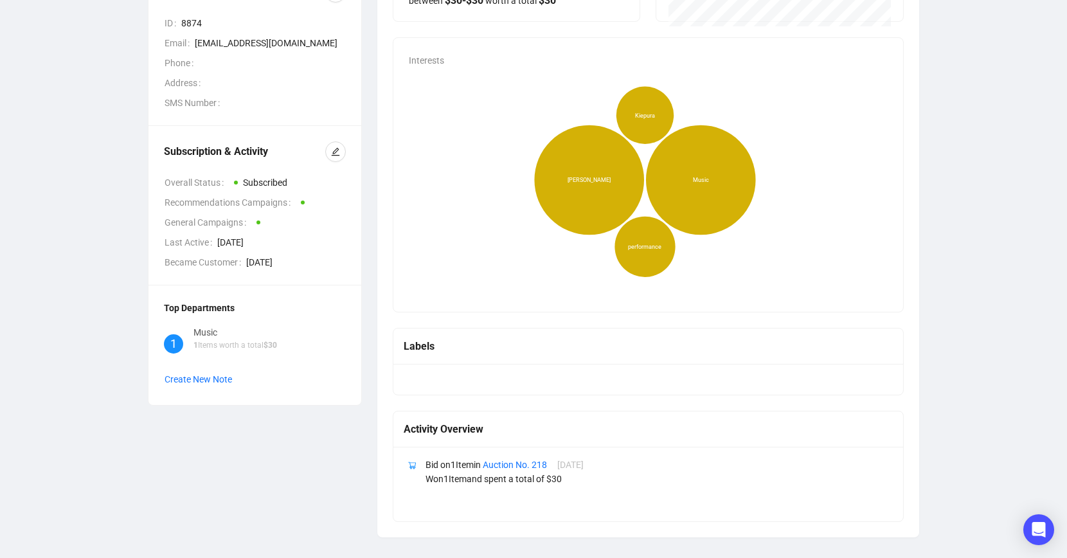
click at [857, 347] on div "Labels" at bounding box center [648, 346] width 489 height 16
click at [438, 385] on div at bounding box center [648, 379] width 510 height 31
click at [759, 485] on p "Won 1 Item and spent a total of $ 30" at bounding box center [657, 479] width 462 height 14
click at [527, 355] on div "Labels" at bounding box center [648, 347] width 510 height 36
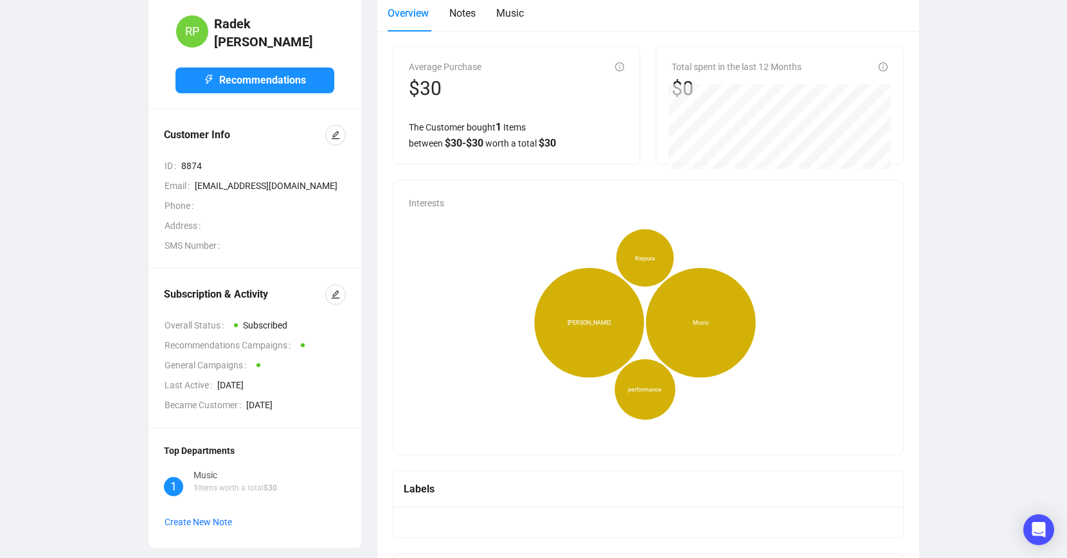
scroll to position [0, 0]
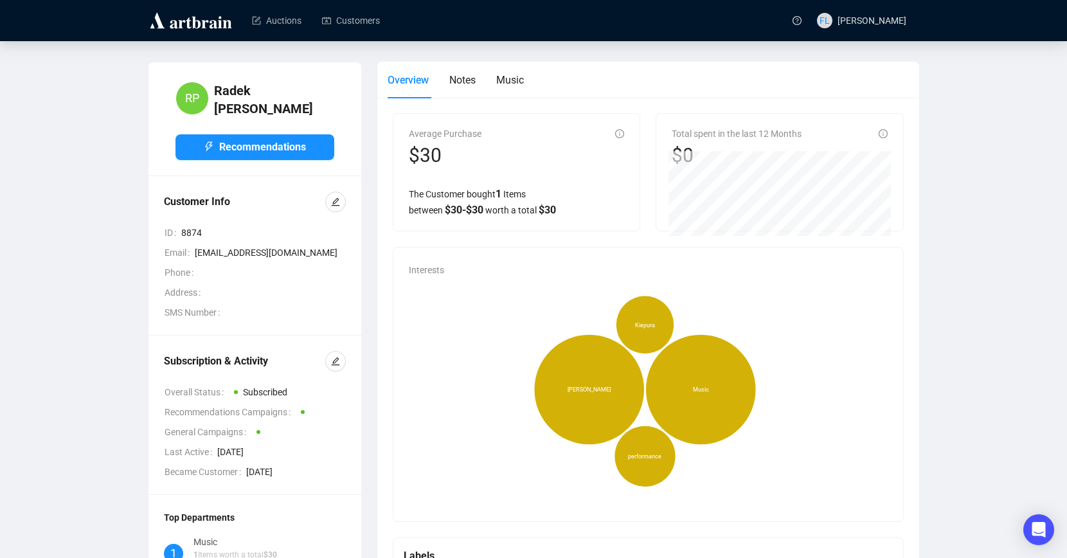
click at [429, 273] on span "Interests" at bounding box center [426, 270] width 35 height 10
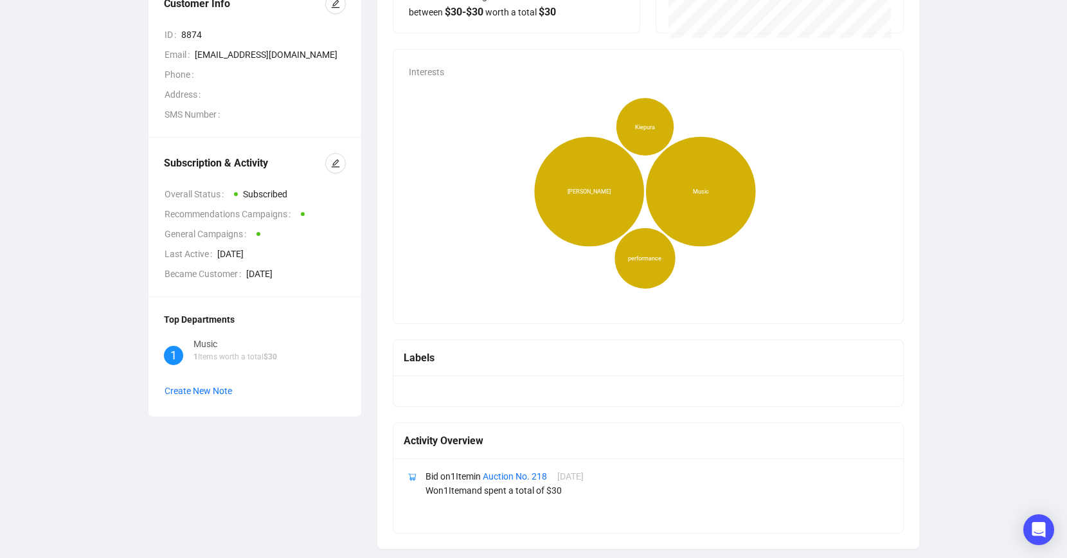
scroll to position [210, 0]
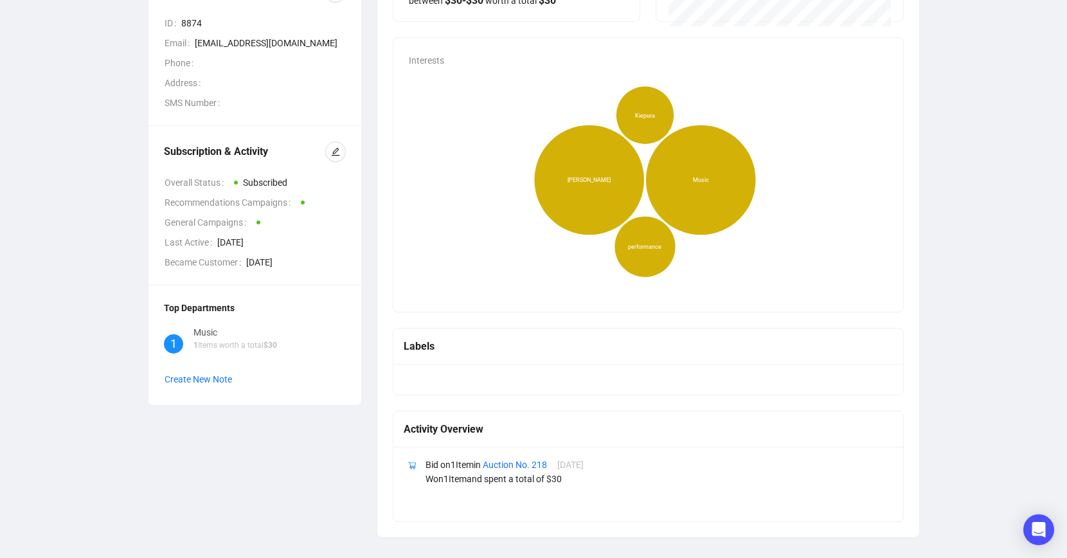
click at [203, 325] on div "Music" at bounding box center [236, 332] width 84 height 14
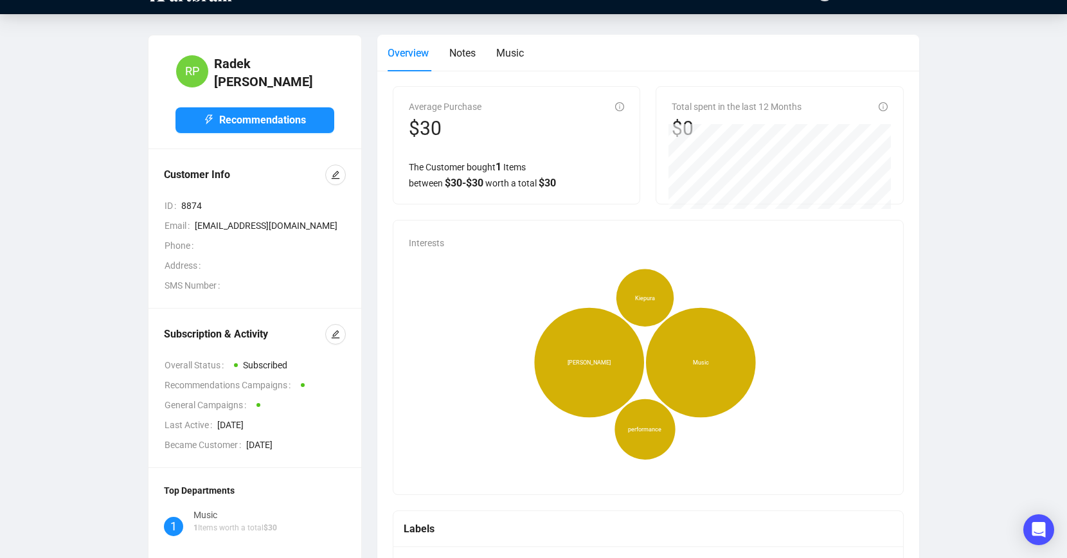
scroll to position [0, 0]
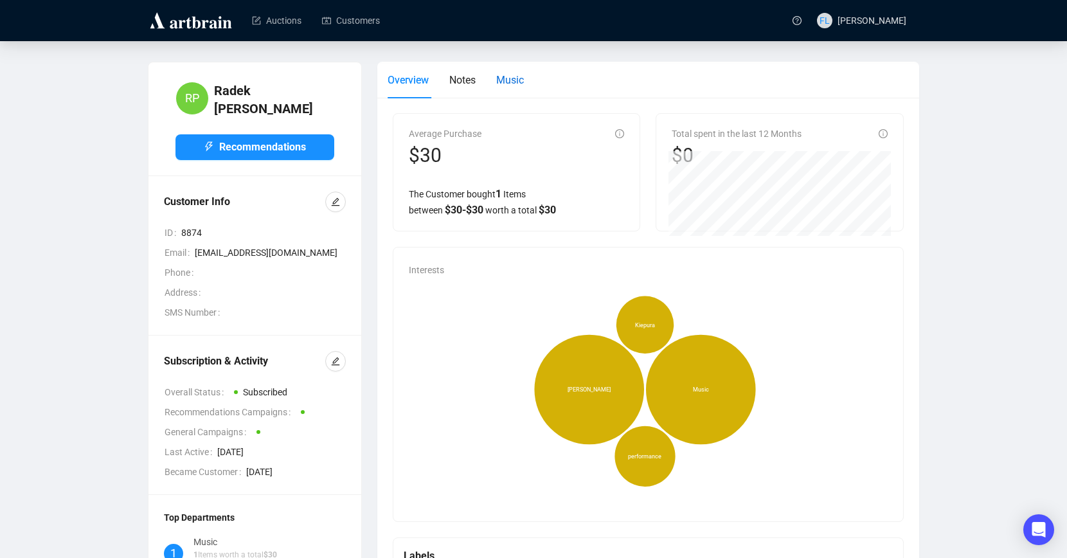
click at [520, 82] on span "Music" at bounding box center [510, 80] width 28 height 12
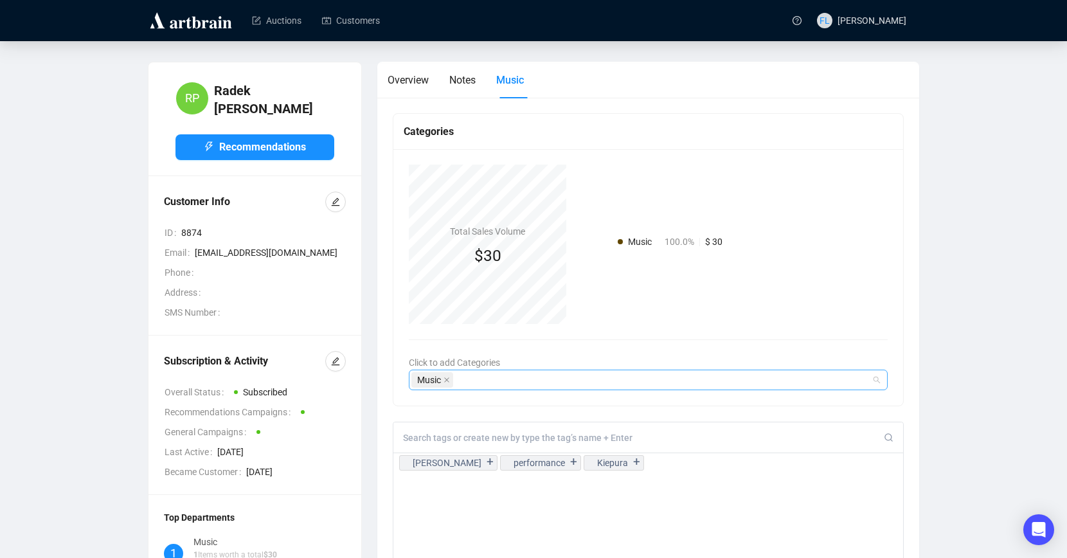
click at [581, 381] on div "Music" at bounding box center [641, 380] width 460 height 18
click at [937, 423] on div "RP [PERSON_NAME] Recommendations Customer Info ID 8874 Email [EMAIL_ADDRESS][DO…" at bounding box center [534, 506] width 1016 height 888
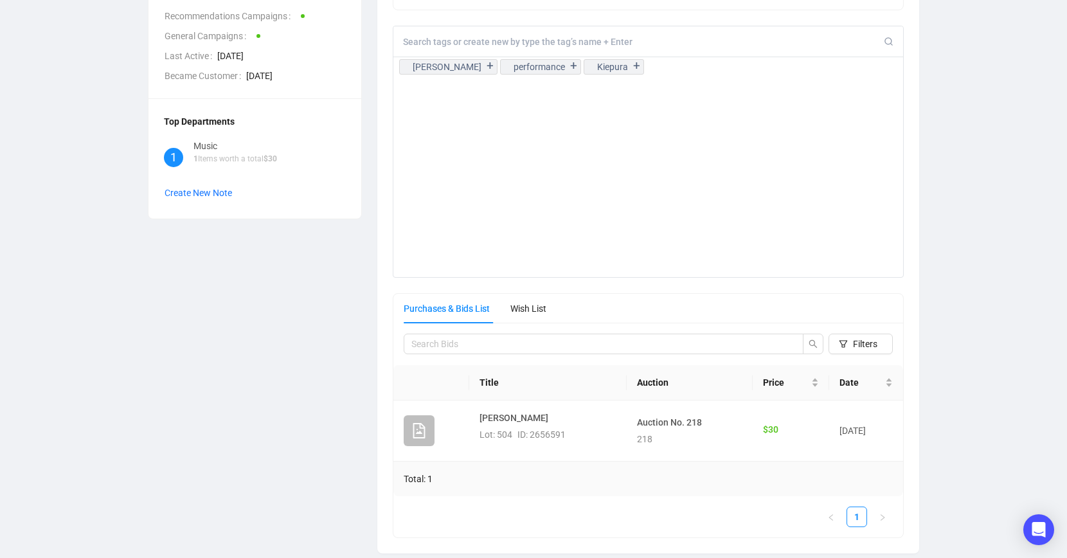
scroll to position [412, 0]
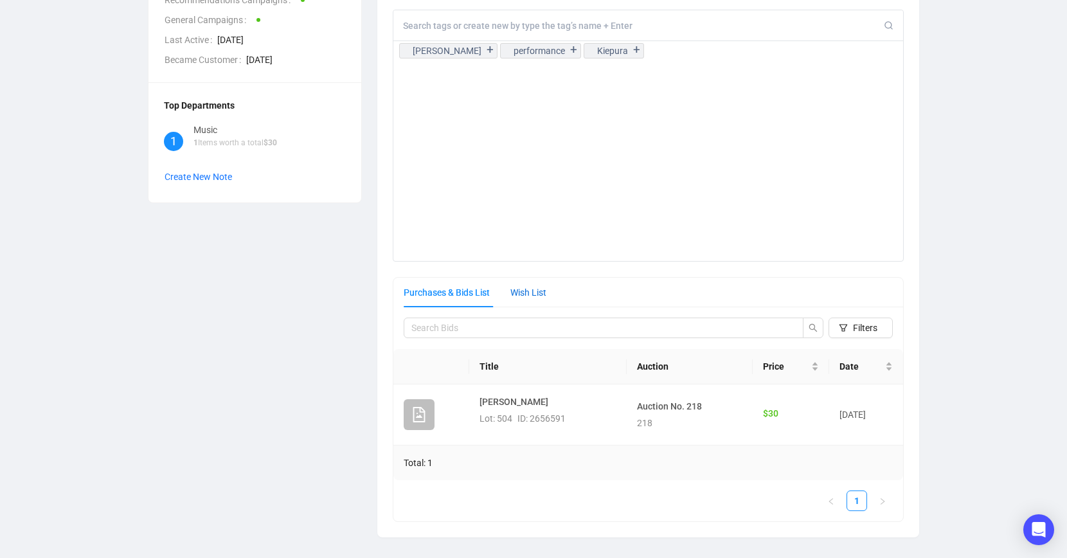
click at [540, 292] on div "Wish List" at bounding box center [528, 292] width 36 height 14
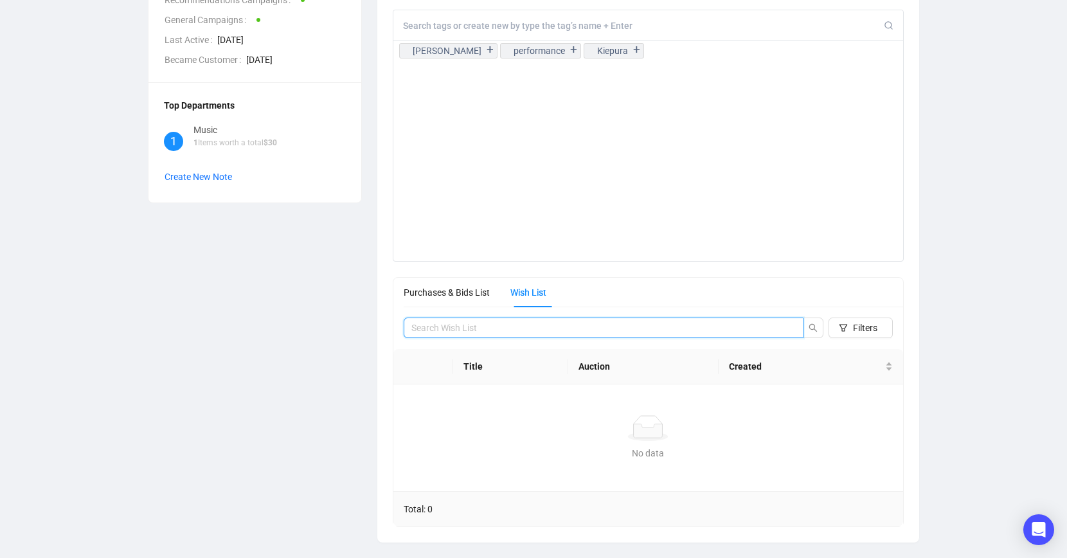
click at [443, 329] on input "search" at bounding box center [598, 328] width 374 height 14
type input "[PERSON_NAME] of Austria"
click at [814, 327] on icon "search" at bounding box center [813, 328] width 8 height 8
click at [809, 326] on icon "search" at bounding box center [813, 327] width 9 height 9
drag, startPoint x: 479, startPoint y: 326, endPoint x: 345, endPoint y: 333, distance: 134.5
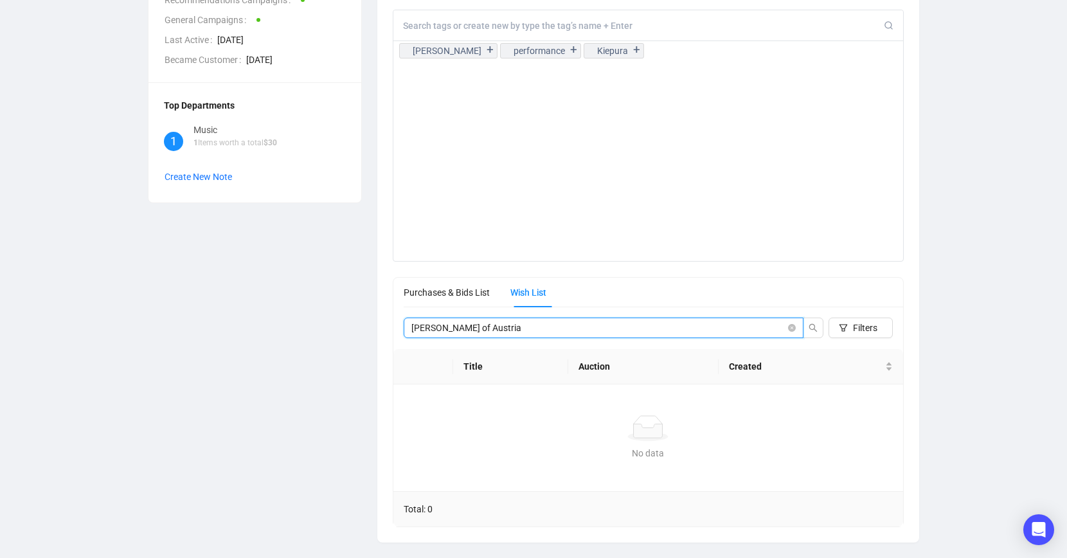
click at [345, 333] on div "RP [PERSON_NAME] Recommendations Customer Info ID 8874 Email [EMAIL_ADDRESS][DO…" at bounding box center [533, 96] width 787 height 893
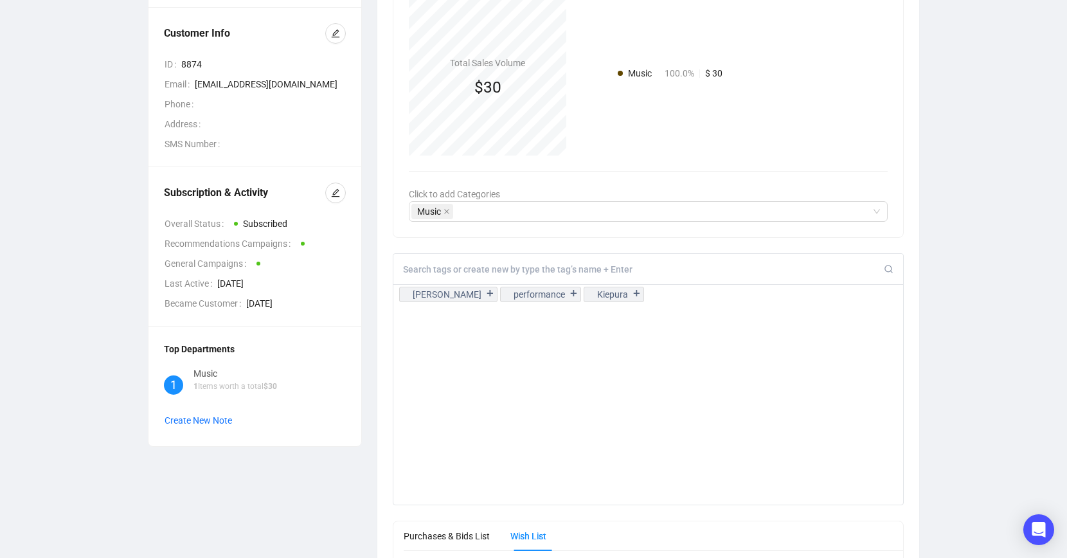
scroll to position [0, 0]
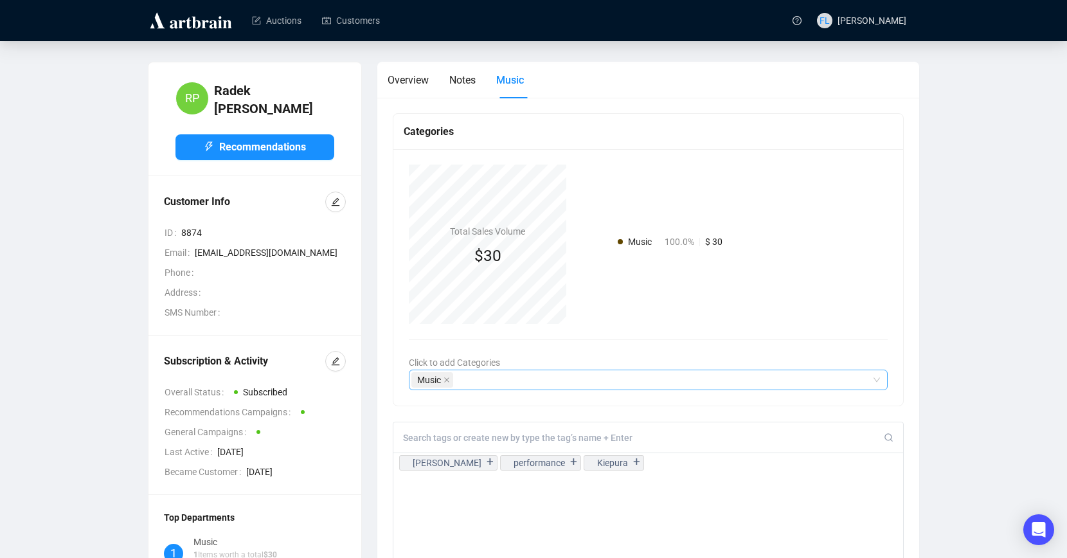
click at [582, 372] on div "Music" at bounding box center [641, 380] width 460 height 18
type input "Royalty"
click at [500, 414] on div "No data" at bounding box center [648, 415] width 448 height 23
click at [845, 338] on div "Music 100.00% Total Sales Volume $30 Music 100.0% $ 30 Click to add Categories …" at bounding box center [648, 277] width 510 height 257
click at [397, 86] on div "Overview" at bounding box center [408, 80] width 41 height 16
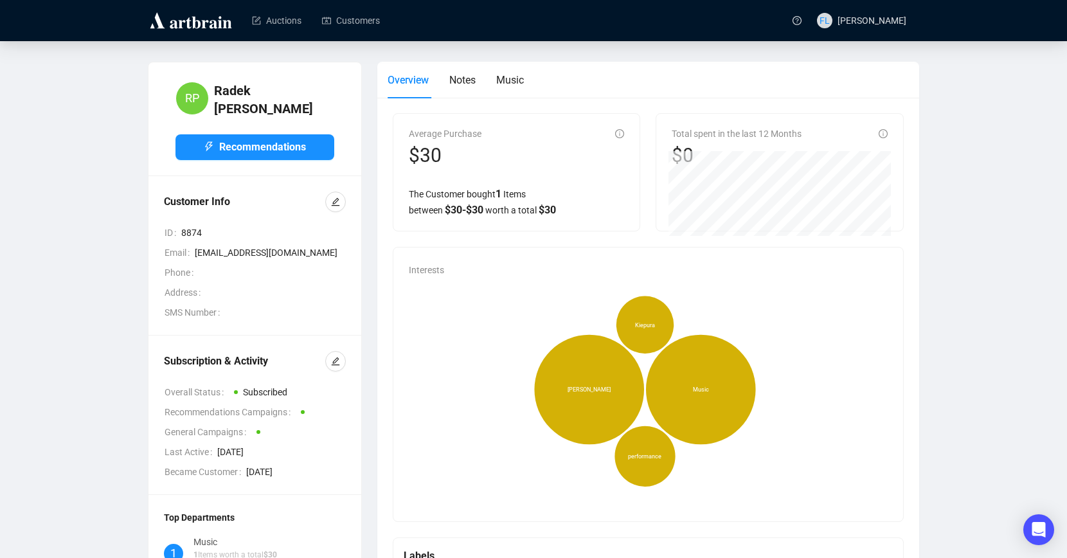
click at [429, 273] on span "Interests" at bounding box center [426, 270] width 35 height 10
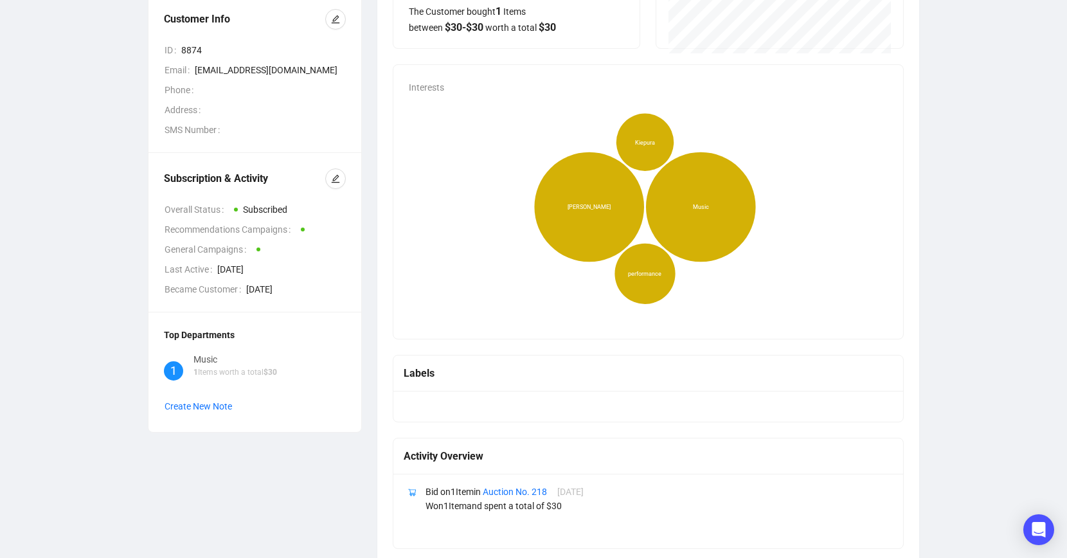
scroll to position [210, 0]
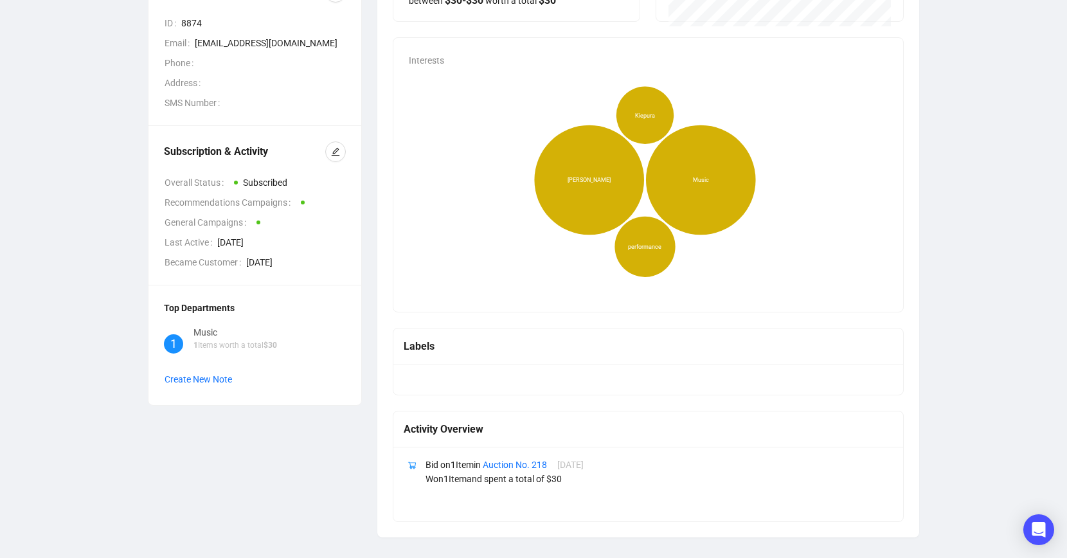
click at [434, 347] on div "Labels" at bounding box center [648, 346] width 489 height 16
click at [479, 350] on div "Labels" at bounding box center [648, 346] width 489 height 16
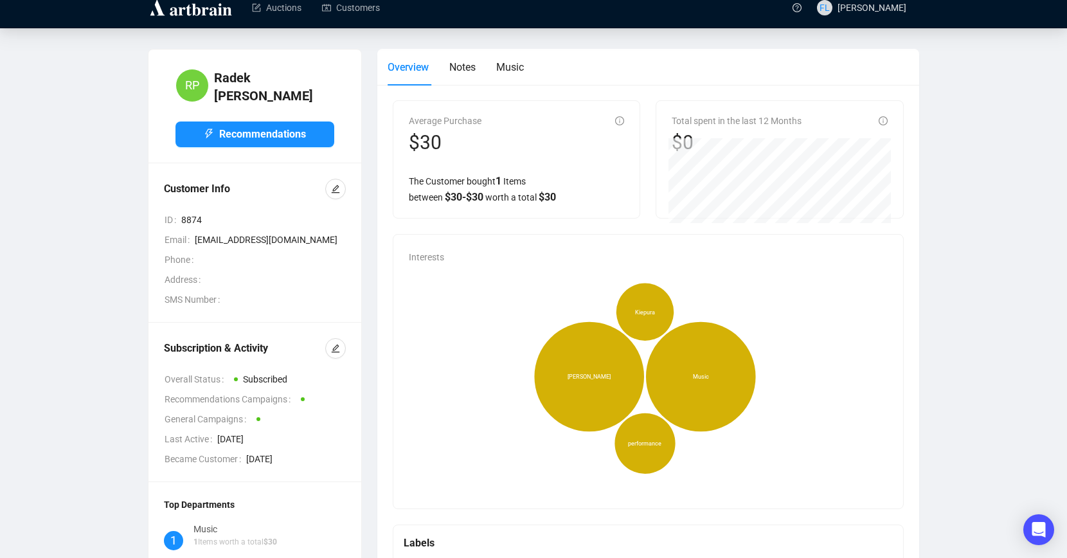
scroll to position [0, 0]
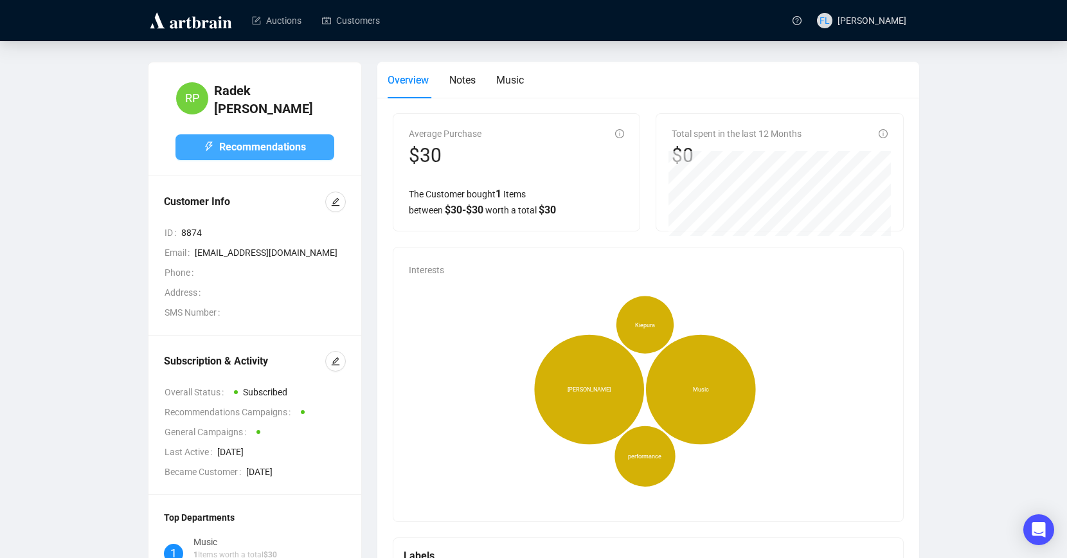
click at [287, 139] on span "Recommendations" at bounding box center [262, 147] width 87 height 16
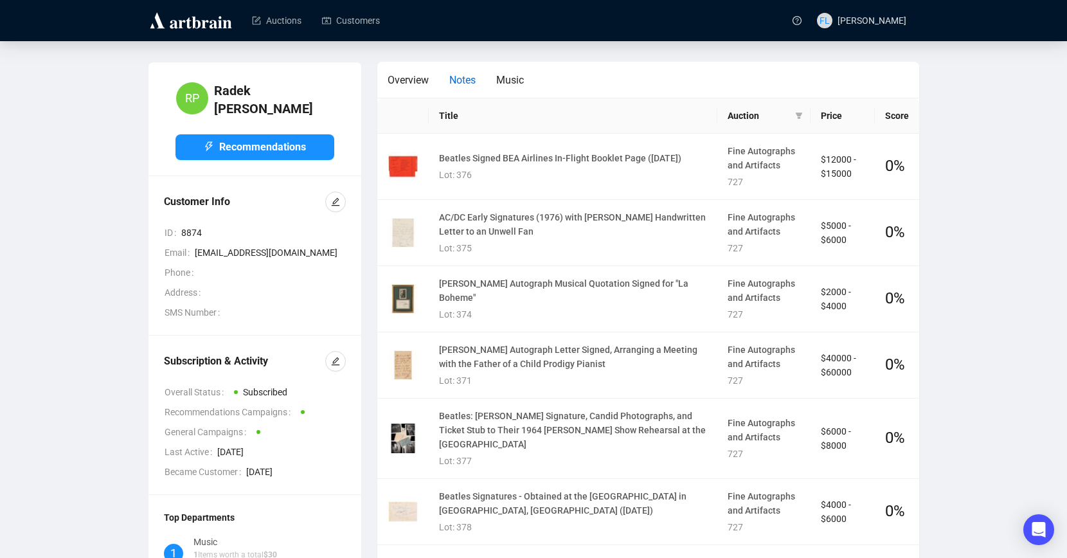
click at [470, 78] on span "Notes" at bounding box center [462, 80] width 26 height 12
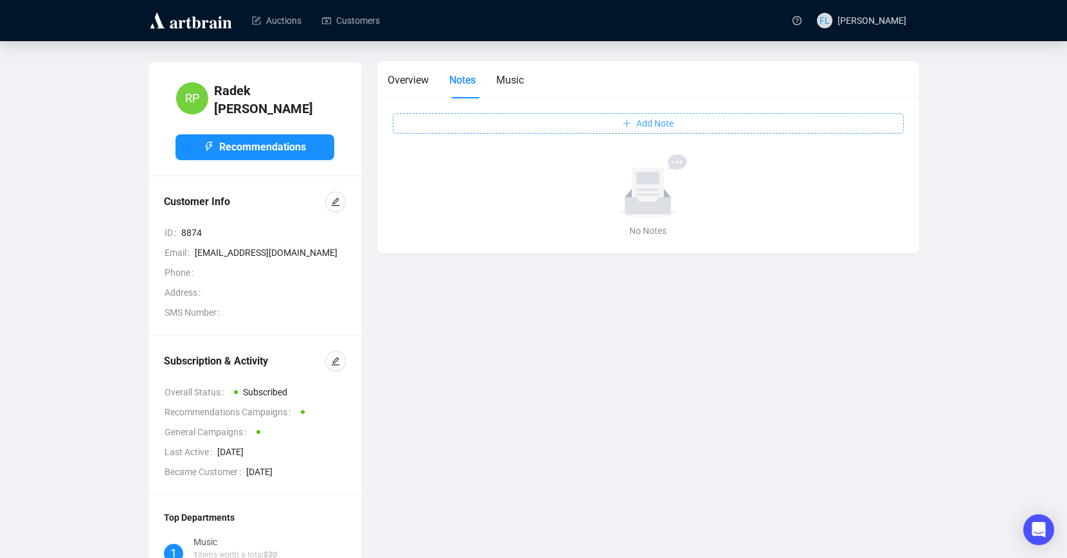
click at [646, 124] on span "Add Note" at bounding box center [654, 123] width 37 height 14
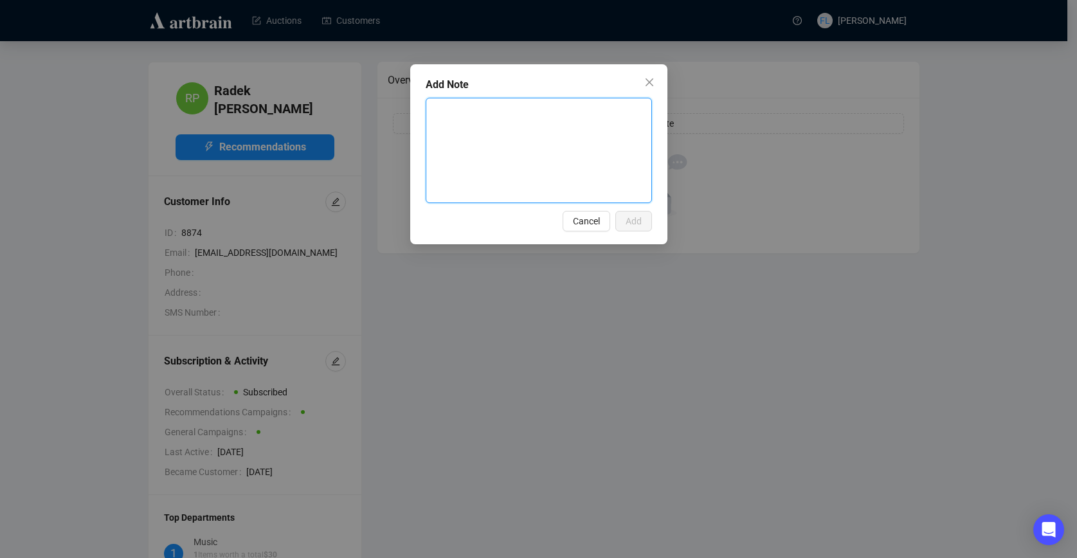
click at [535, 144] on textarea at bounding box center [538, 150] width 225 height 104
type textarea "A"
type textarea "An"
type textarea "[PERSON_NAME]"
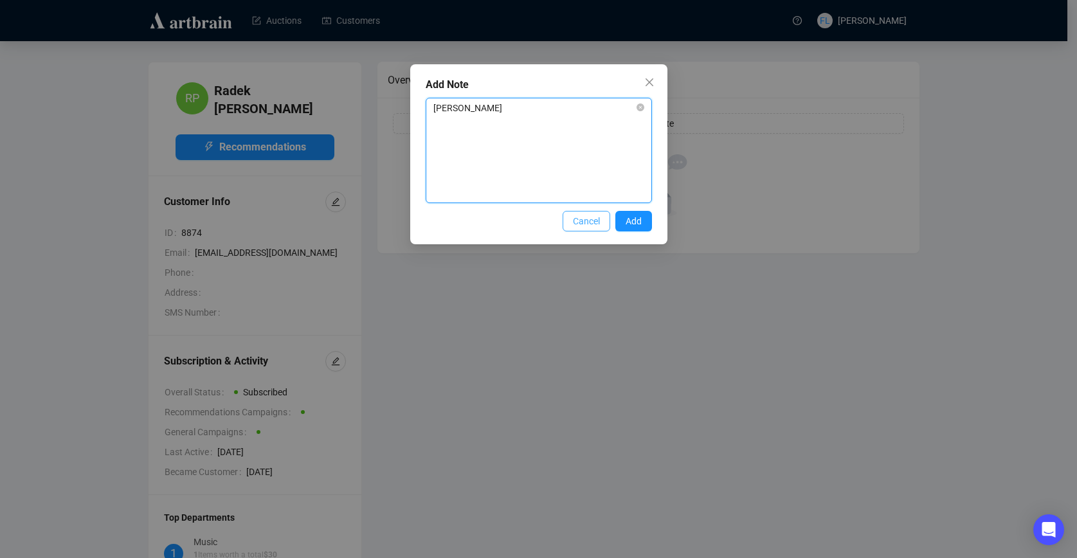
type textarea "[PERSON_NAME]"
type textarea "[PERSON_NAME] of"
type textarea "[PERSON_NAME] of A"
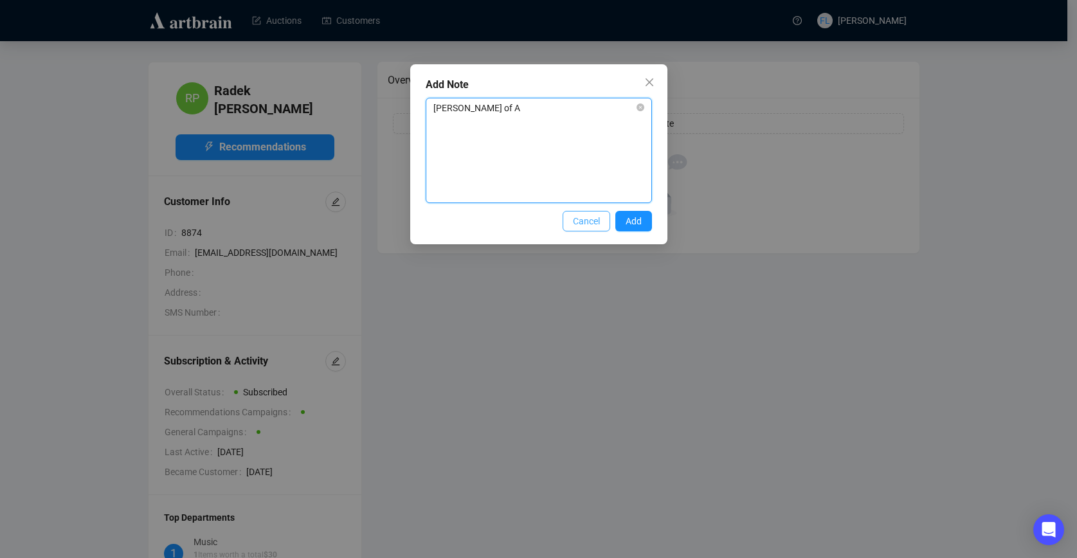
type textarea "[PERSON_NAME] of Au"
type textarea "[PERSON_NAME] of Aus"
type textarea "[PERSON_NAME] of Aust"
type textarea "[PERSON_NAME] of Austr"
type textarea "[PERSON_NAME] of Austri"
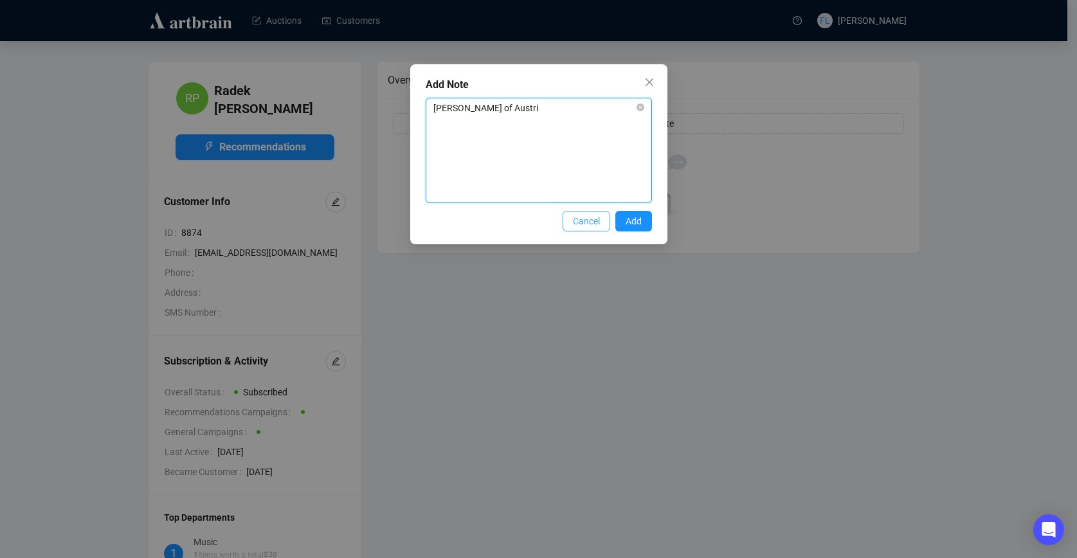
type textarea "[PERSON_NAME] of Austria"
click at [637, 223] on span "Add" at bounding box center [634, 221] width 16 height 14
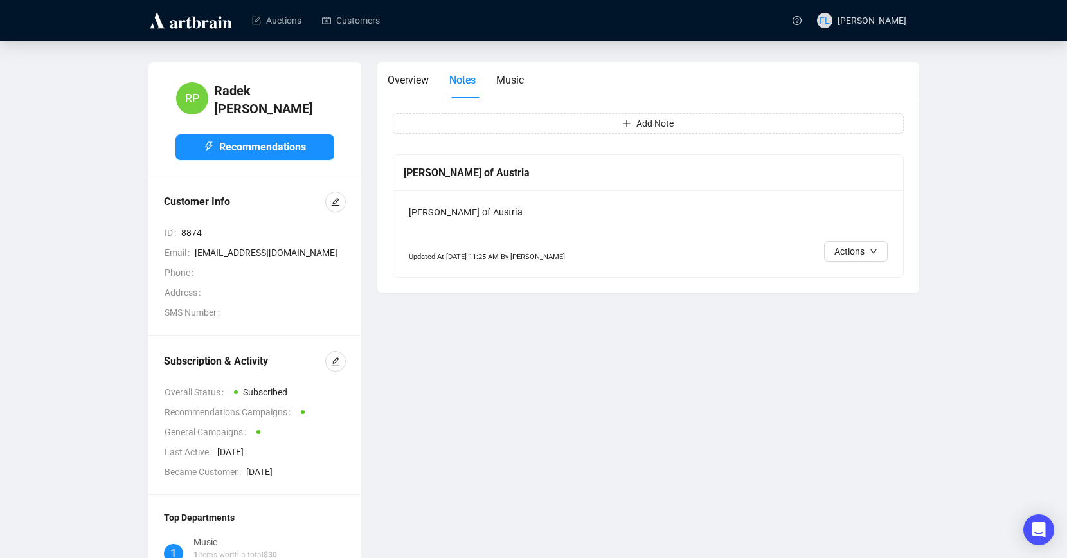
click at [478, 217] on div "[PERSON_NAME] of Austria" at bounding box center [648, 213] width 479 height 15
click at [412, 79] on span "Overview" at bounding box center [408, 80] width 41 height 12
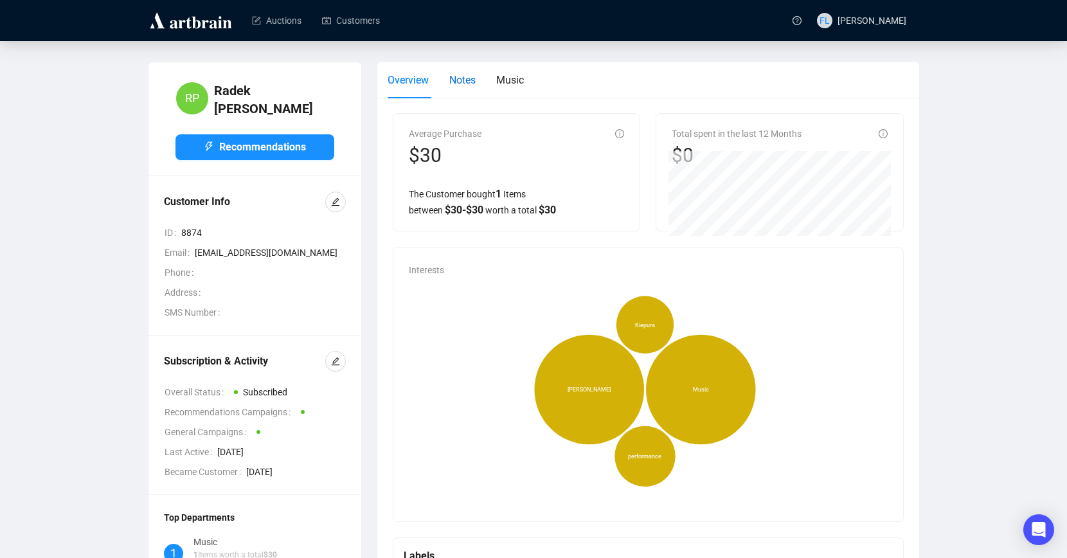
click at [467, 80] on span "Notes" at bounding box center [462, 80] width 26 height 12
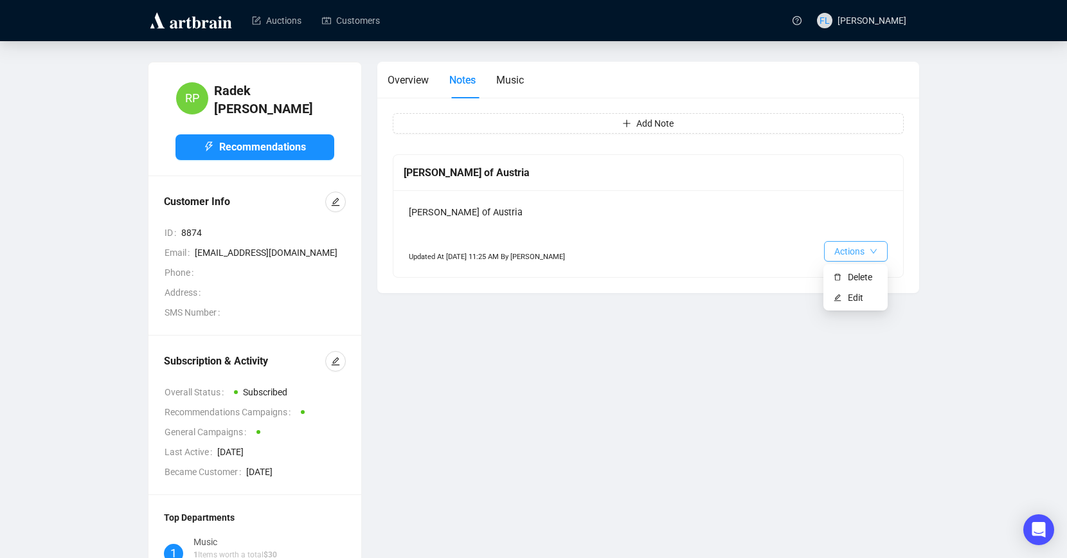
click at [877, 252] on icon "down" at bounding box center [874, 252] width 8 height 8
click at [858, 275] on span "Delete" at bounding box center [863, 277] width 30 height 14
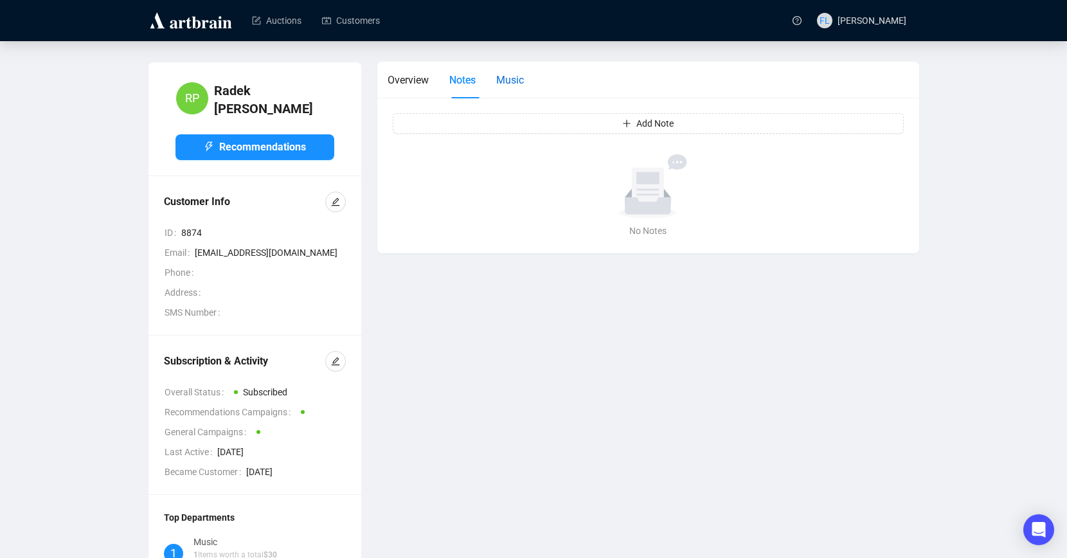
click at [518, 79] on span "Music" at bounding box center [510, 80] width 28 height 12
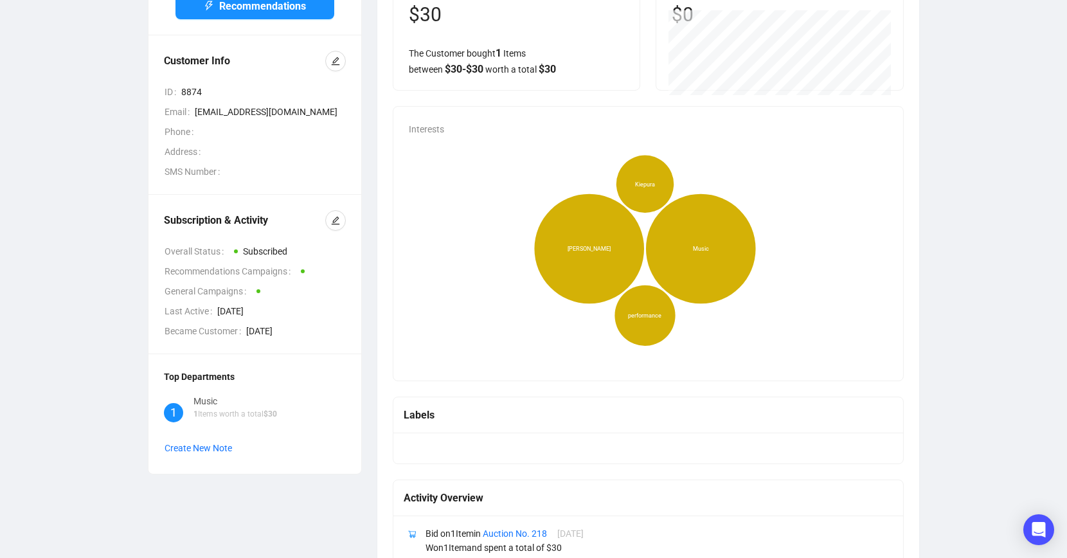
scroll to position [183, 0]
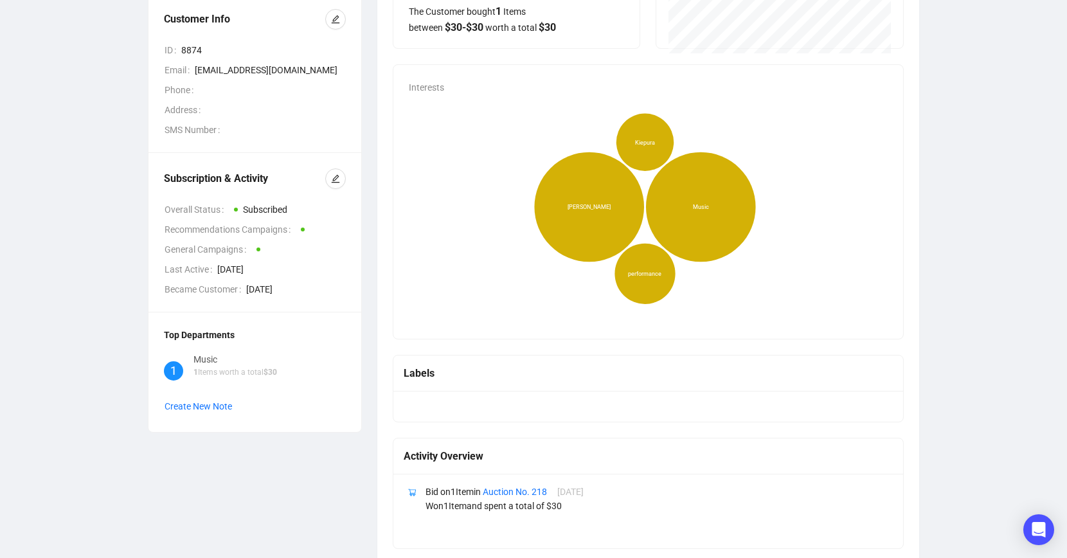
click at [174, 365] on span "1" at bounding box center [173, 371] width 6 height 18
click at [206, 328] on div "Top Departments" at bounding box center [255, 335] width 182 height 14
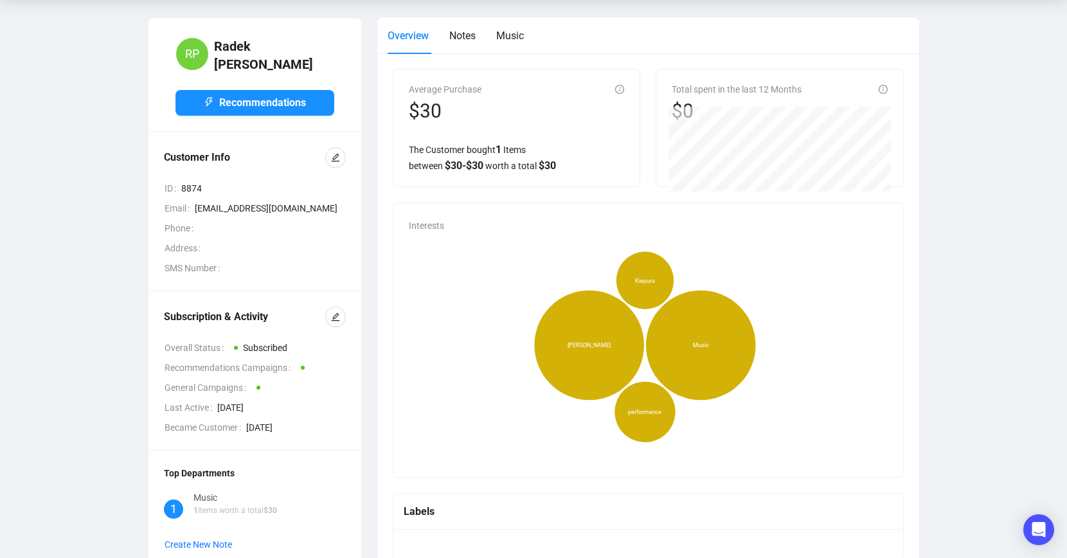
scroll to position [12, 0]
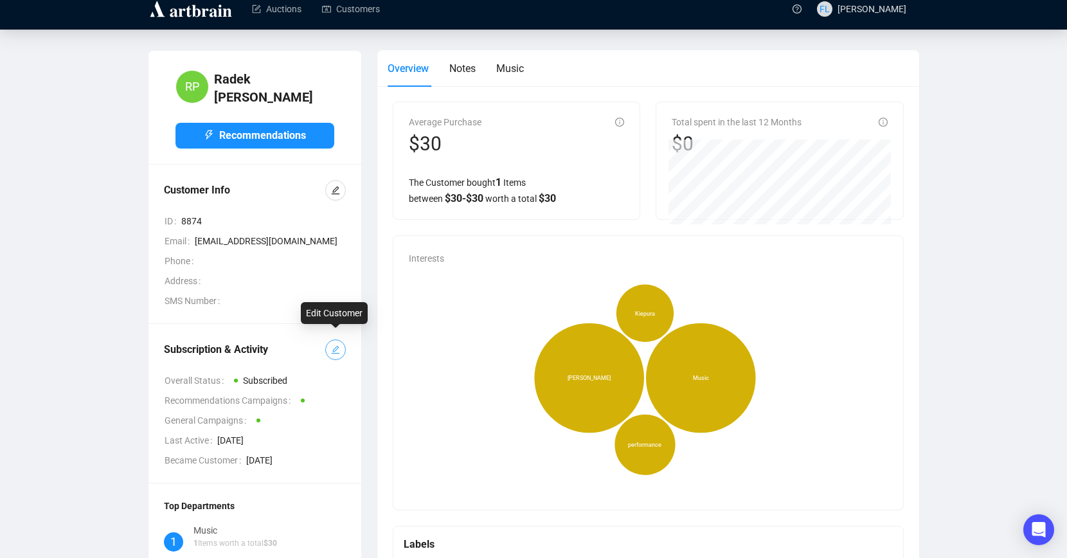
click at [335, 346] on icon "edit" at bounding box center [336, 350] width 8 height 8
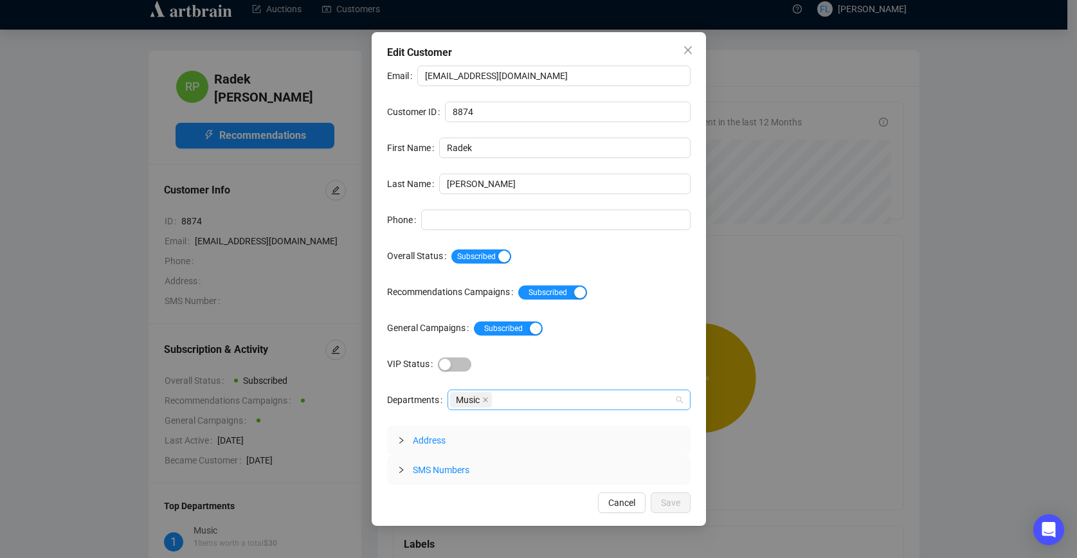
click at [678, 400] on div "Music" at bounding box center [568, 400] width 243 height 21
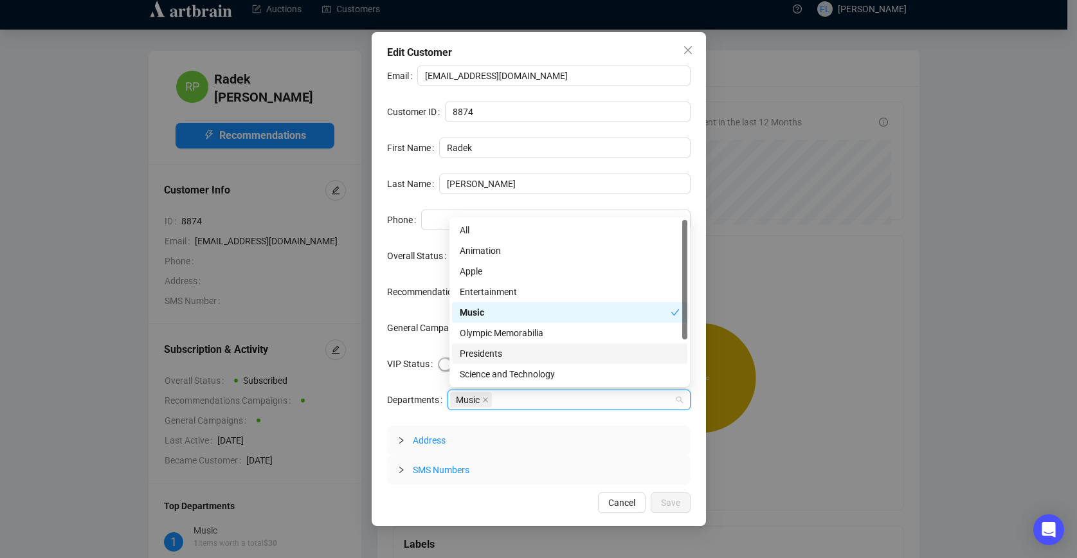
click at [476, 353] on div "Presidents" at bounding box center [570, 354] width 220 height 14
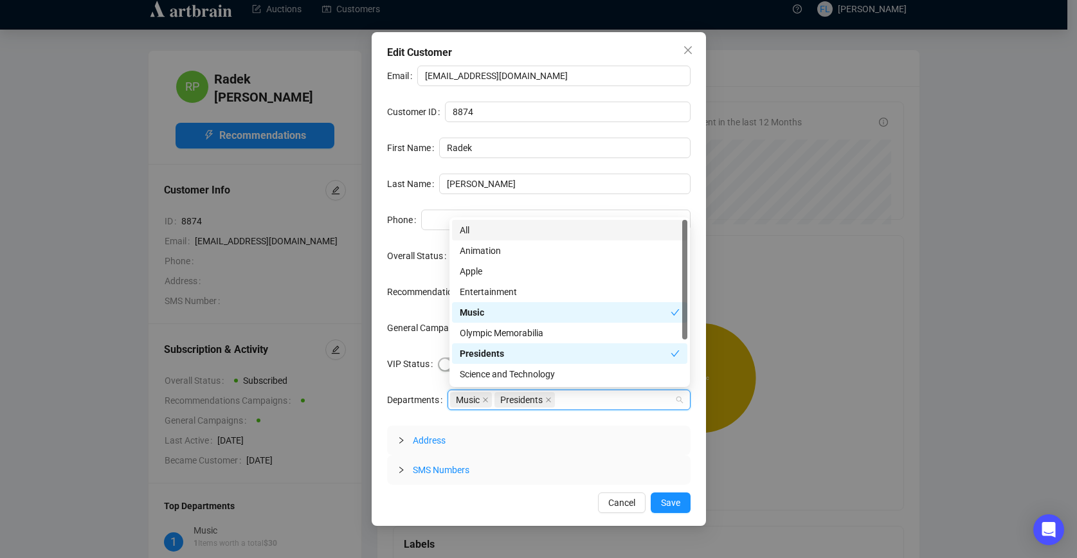
click at [465, 230] on div "All" at bounding box center [570, 230] width 220 height 14
click at [669, 503] on span "Save" at bounding box center [670, 503] width 19 height 14
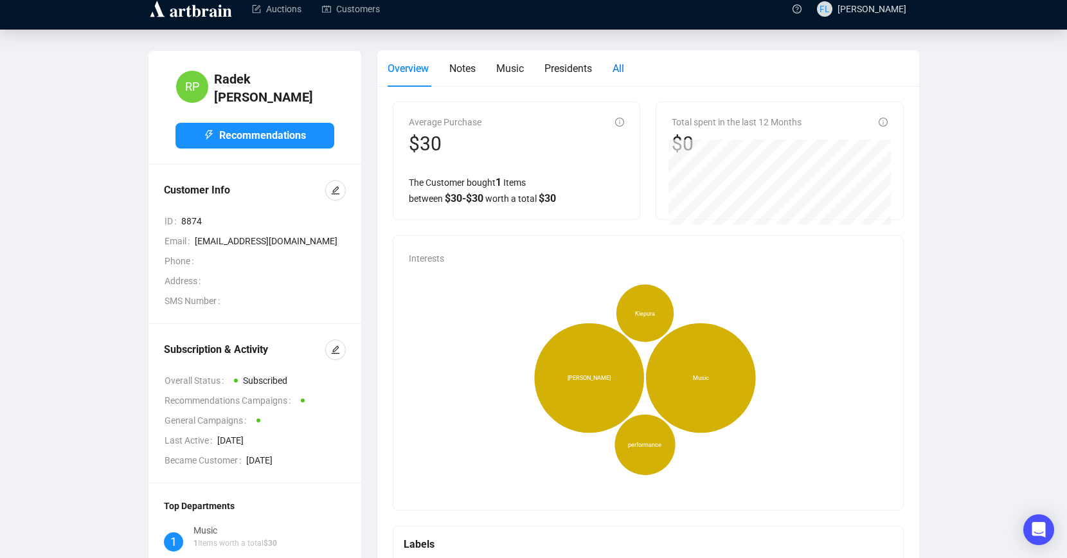
click at [624, 67] on span "All" at bounding box center [619, 68] width 12 height 12
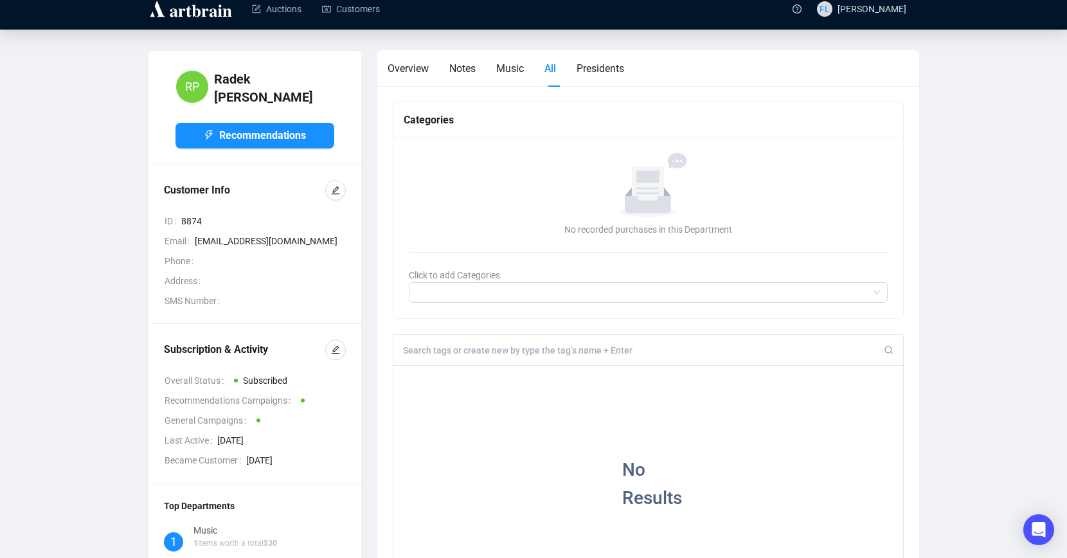
click at [447, 356] on input at bounding box center [643, 351] width 481 height 12
type input "Queen of Poland"
click at [459, 353] on input at bounding box center [643, 351] width 481 height 12
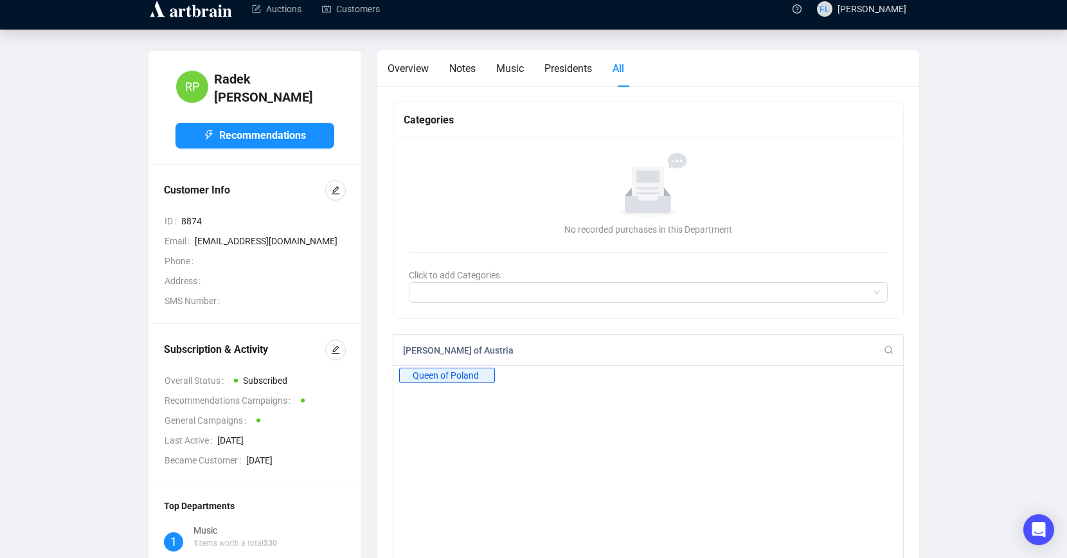
type input "[PERSON_NAME] of Austria"
type input "Anne of Austria signed document"
click at [509, 455] on div "No Results" at bounding box center [648, 439] width 510 height 147
click at [757, 415] on div "No Results" at bounding box center [648, 439] width 510 height 147
click at [494, 288] on div at bounding box center [641, 293] width 460 height 18
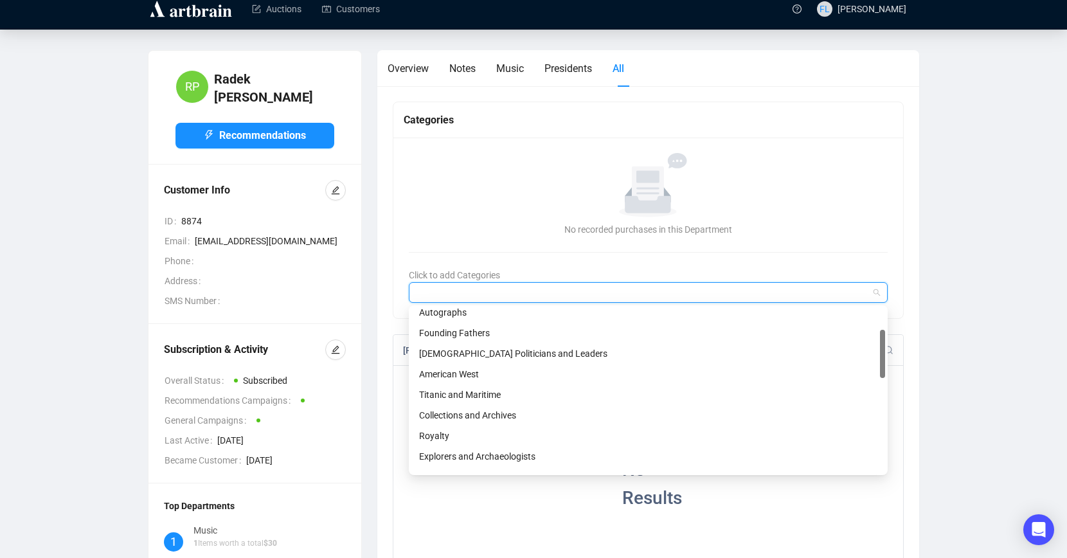
scroll to position [74, 0]
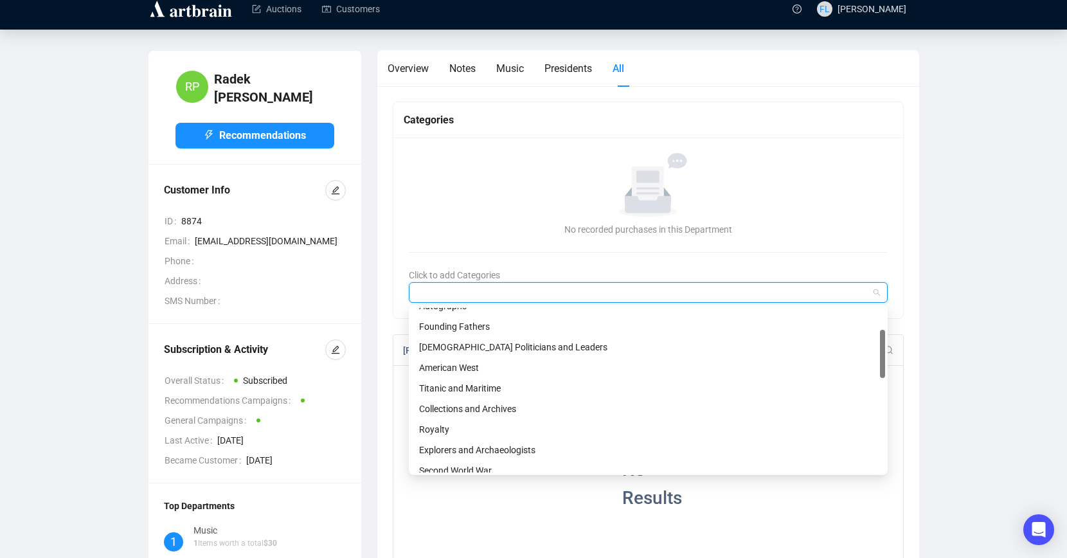
drag, startPoint x: 881, startPoint y: 316, endPoint x: 879, endPoint y: 339, distance: 23.2
click at [883, 338] on div at bounding box center [882, 354] width 5 height 48
click at [443, 426] on div "Royalty" at bounding box center [648, 429] width 458 height 14
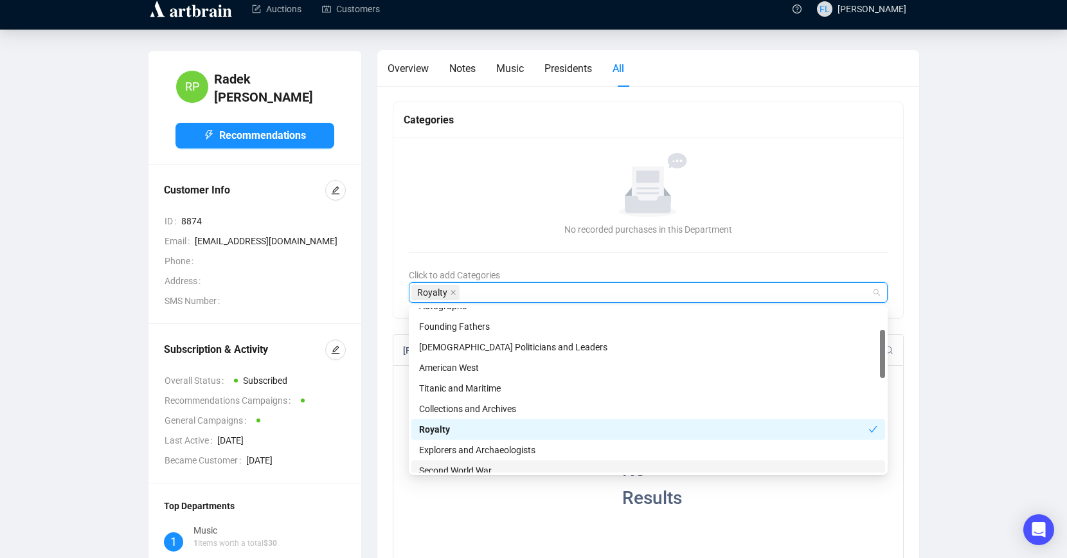
click at [764, 501] on div "No Results" at bounding box center [648, 439] width 510 height 147
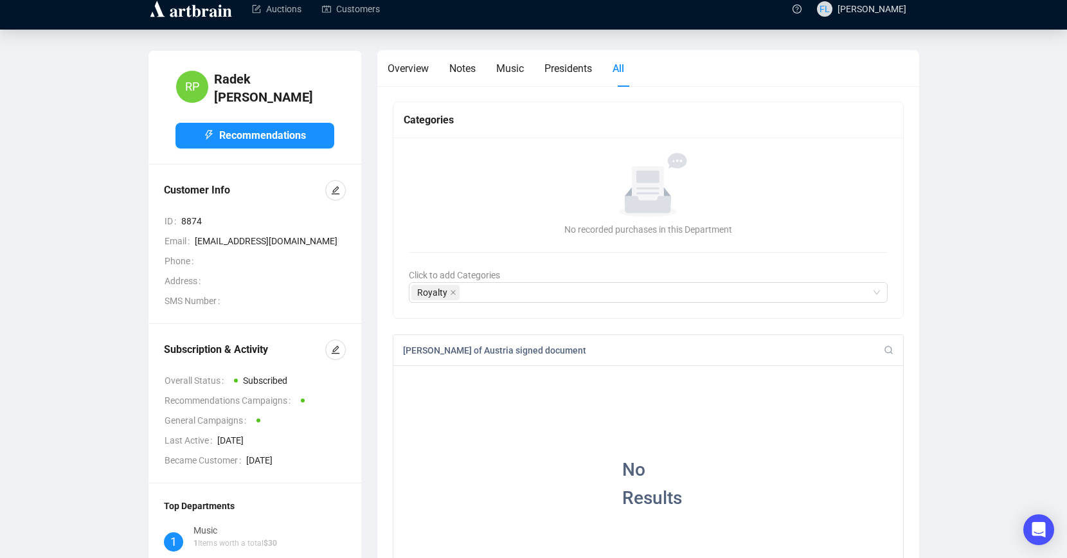
click at [567, 348] on input "Anne of Austria signed document" at bounding box center [643, 351] width 481 height 12
click at [573, 73] on span "Presidents" at bounding box center [569, 68] width 48 height 12
click at [517, 69] on span "Music" at bounding box center [510, 68] width 28 height 12
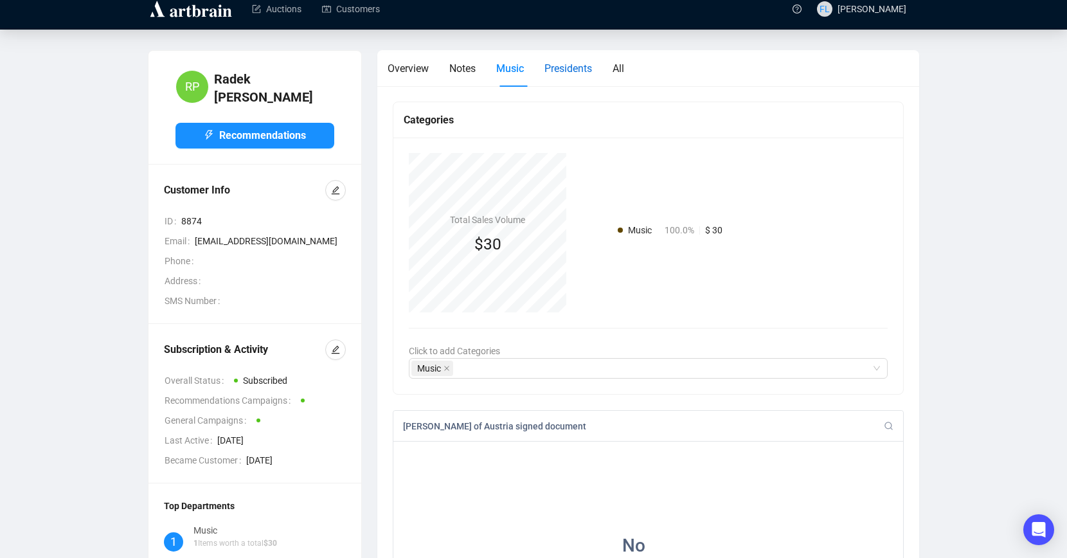
click at [582, 68] on span "Presidents" at bounding box center [569, 68] width 48 height 12
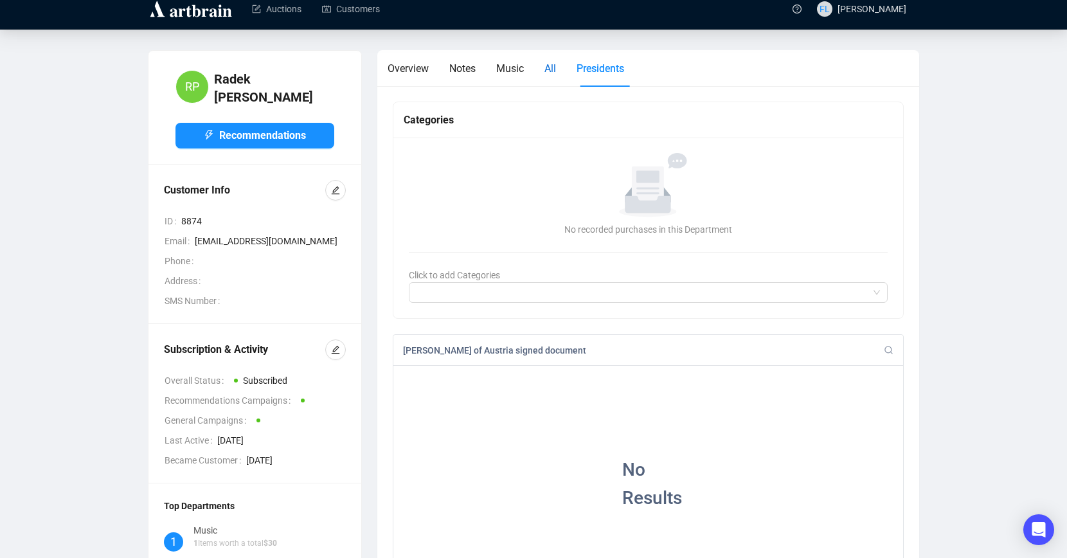
click at [554, 68] on span "All" at bounding box center [551, 68] width 12 height 12
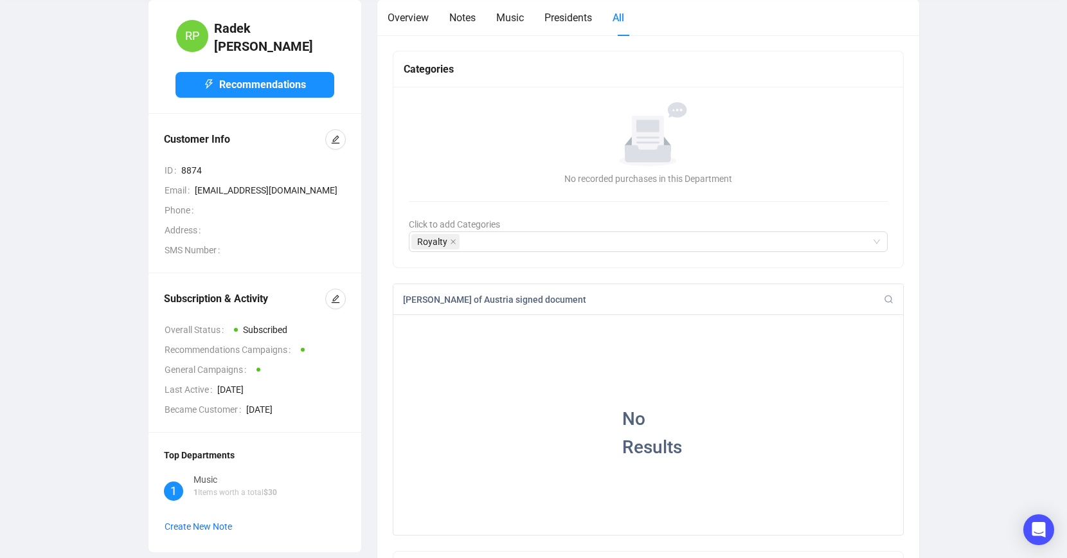
scroll to position [19, 0]
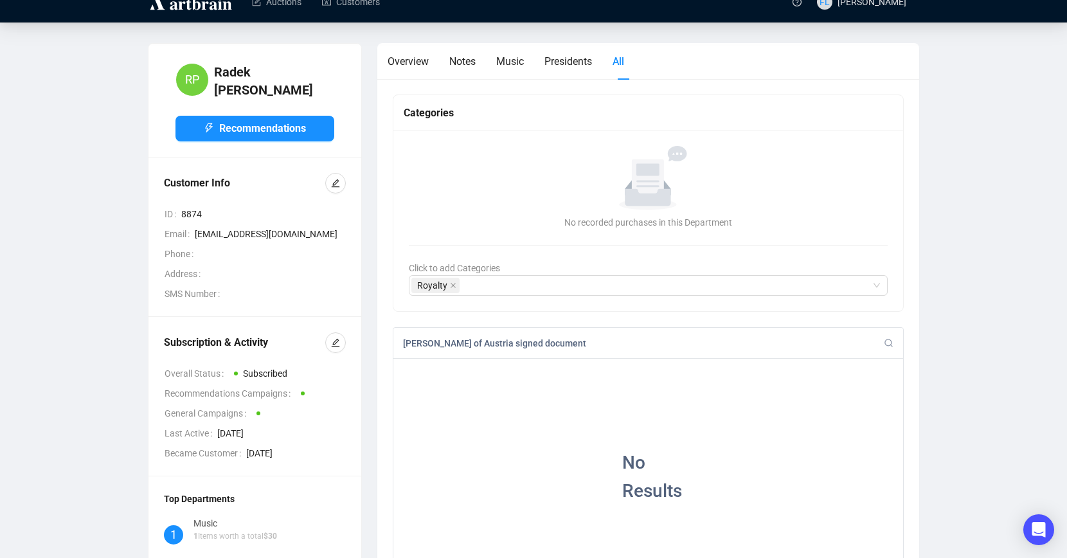
click at [572, 336] on div "Anne of Austria signed document" at bounding box center [648, 343] width 510 height 31
click at [476, 63] on span "Notes" at bounding box center [462, 61] width 26 height 12
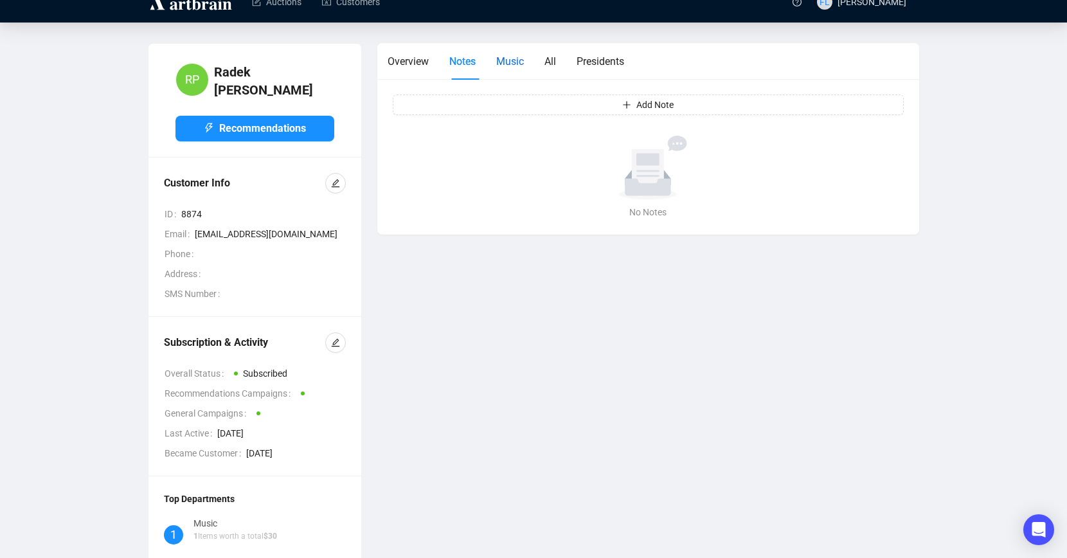
click at [519, 60] on span "Music" at bounding box center [510, 61] width 28 height 12
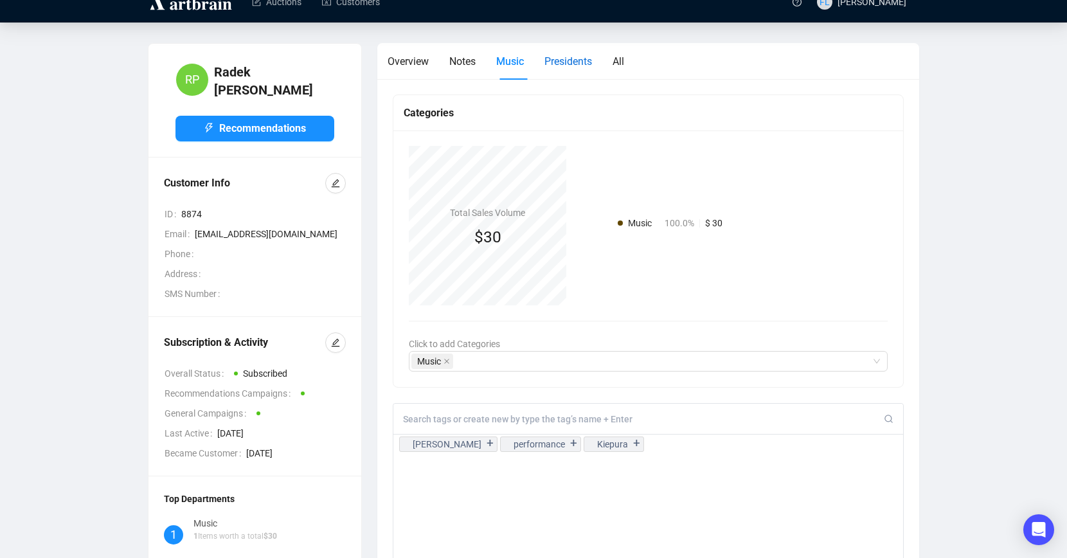
click at [568, 62] on span "Presidents" at bounding box center [569, 61] width 48 height 12
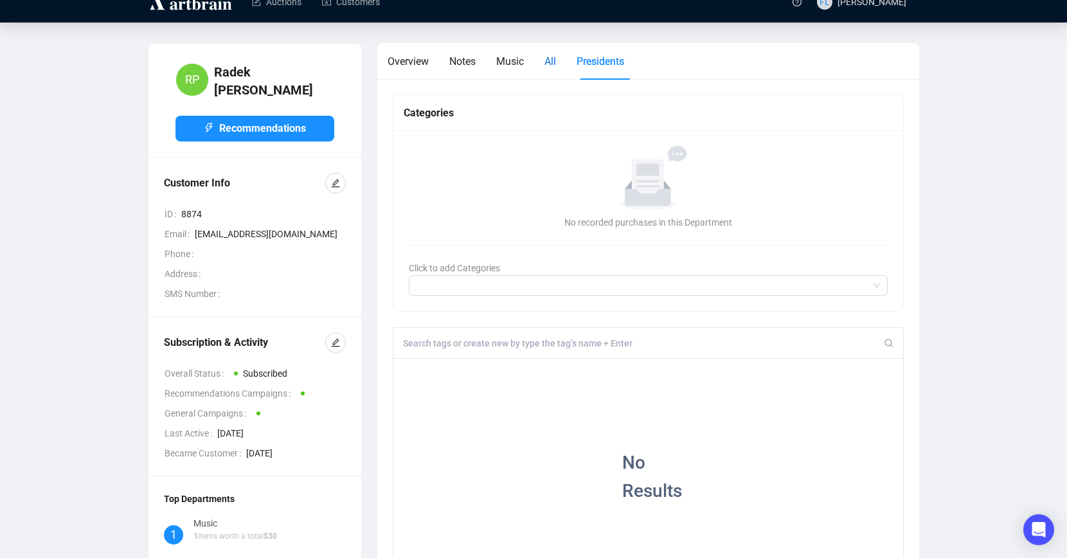
click at [552, 62] on span "All" at bounding box center [551, 61] width 12 height 12
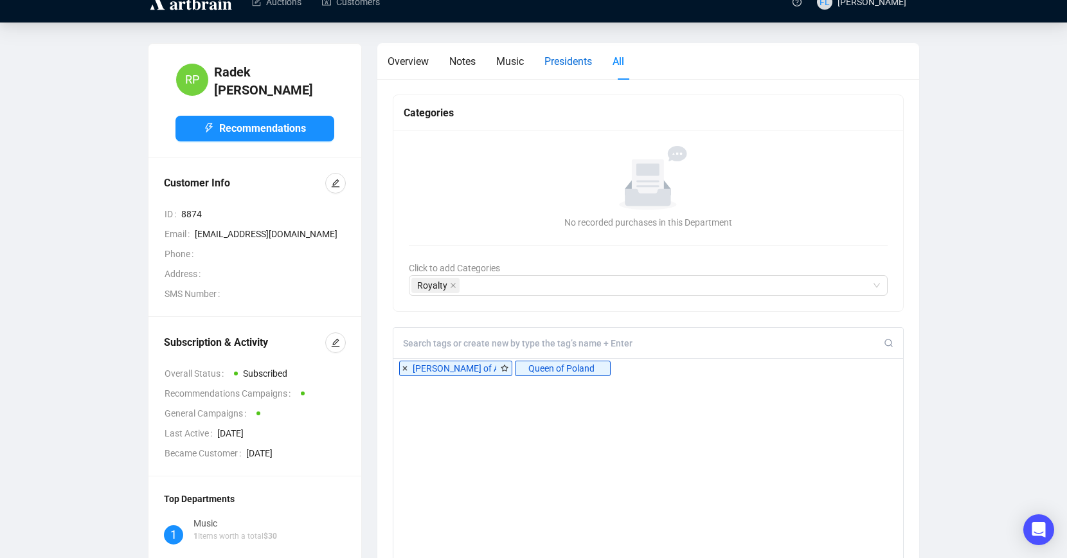
click at [568, 63] on span "Presidents" at bounding box center [569, 61] width 48 height 12
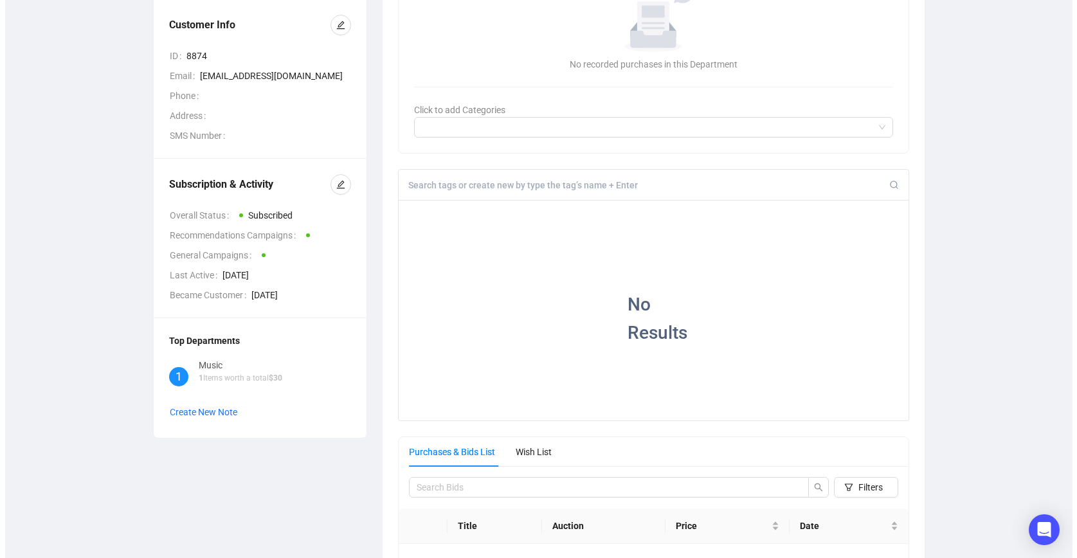
scroll to position [177, 0]
click at [335, 179] on icon "edit" at bounding box center [335, 183] width 9 height 9
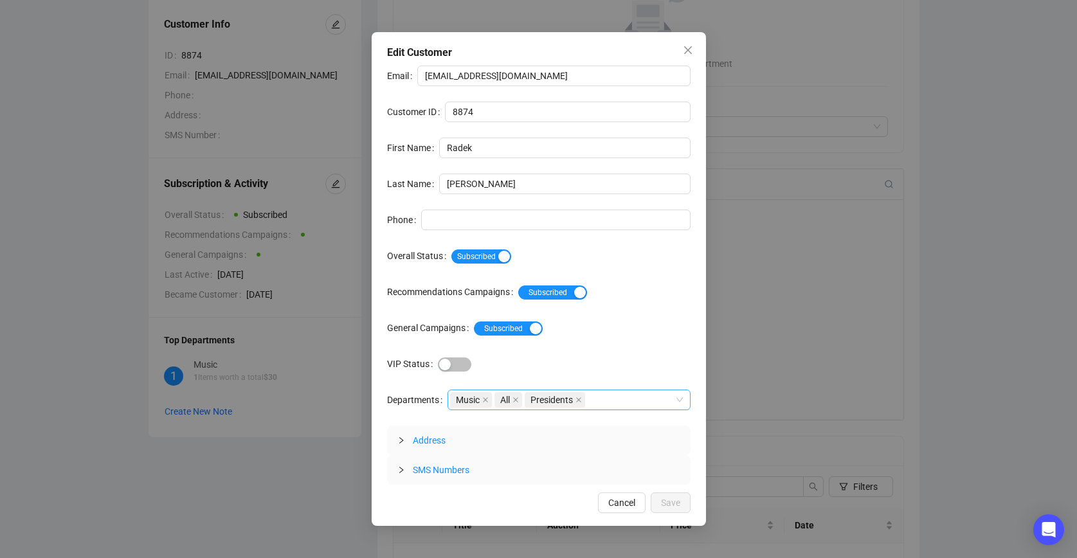
click at [582, 399] on icon "close" at bounding box center [578, 400] width 6 height 6
drag, startPoint x: 672, startPoint y: 503, endPoint x: 660, endPoint y: 481, distance: 25.9
click at [672, 503] on span "Save" at bounding box center [670, 503] width 19 height 14
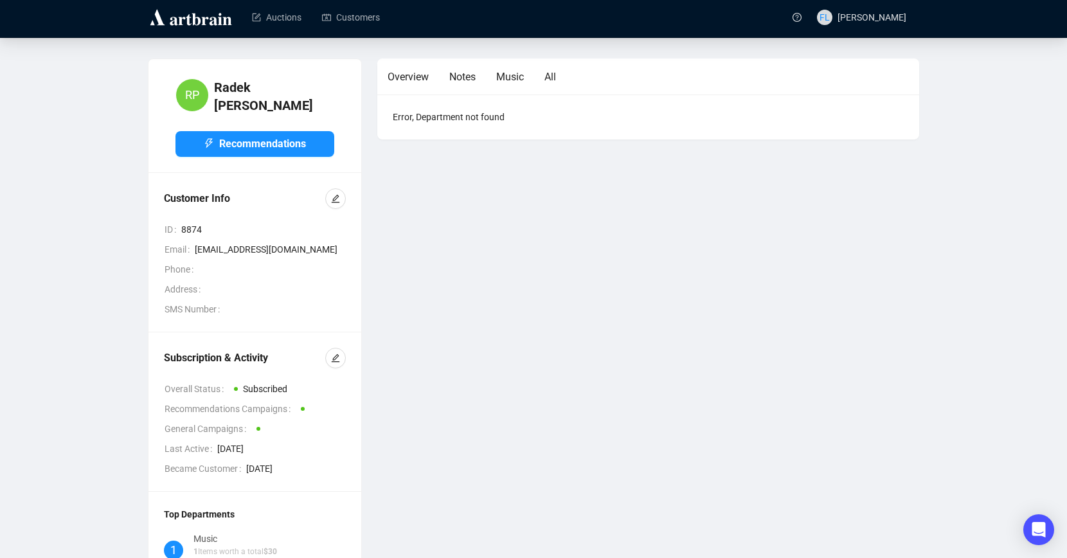
scroll to position [0, 0]
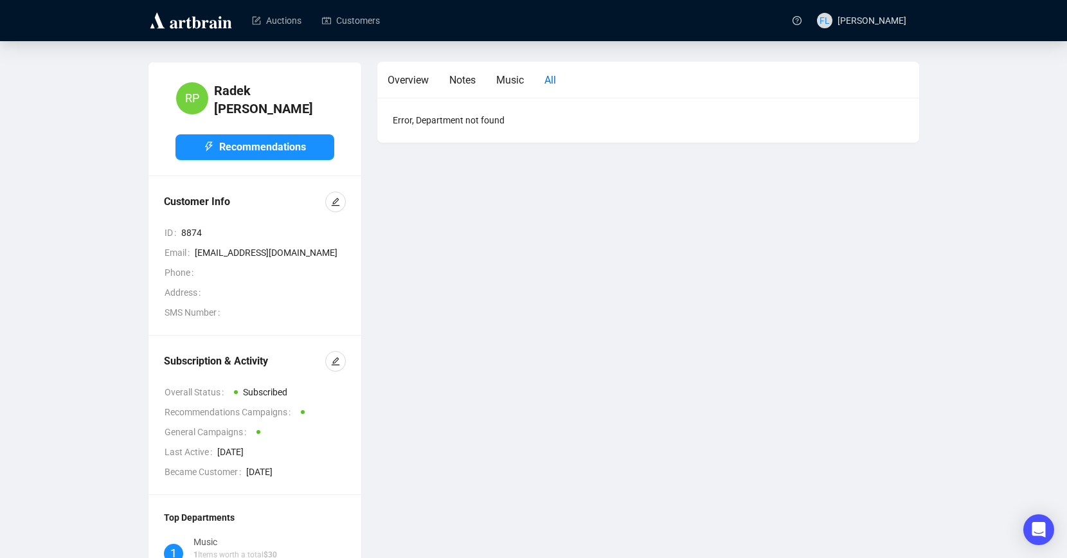
click at [556, 78] on span "All" at bounding box center [551, 80] width 12 height 12
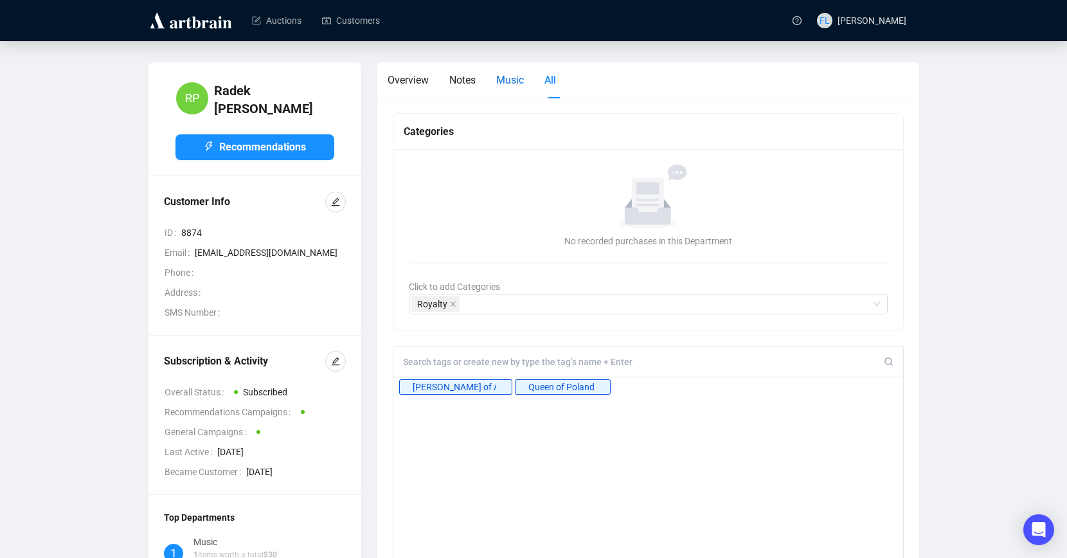
click at [519, 80] on span "Music" at bounding box center [510, 80] width 28 height 12
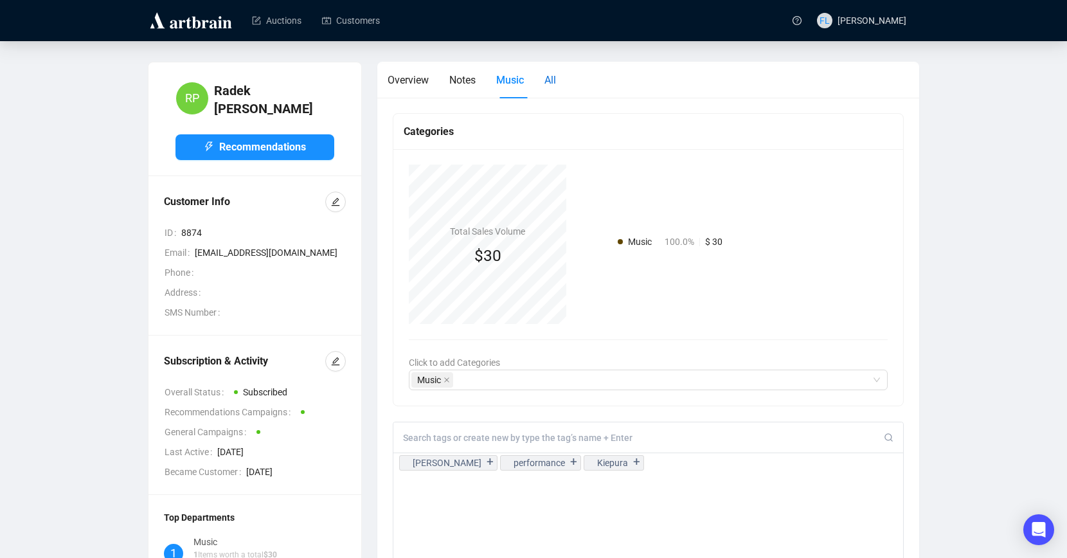
click at [552, 79] on span "All" at bounding box center [551, 80] width 12 height 12
